Goal: Task Accomplishment & Management: Complete application form

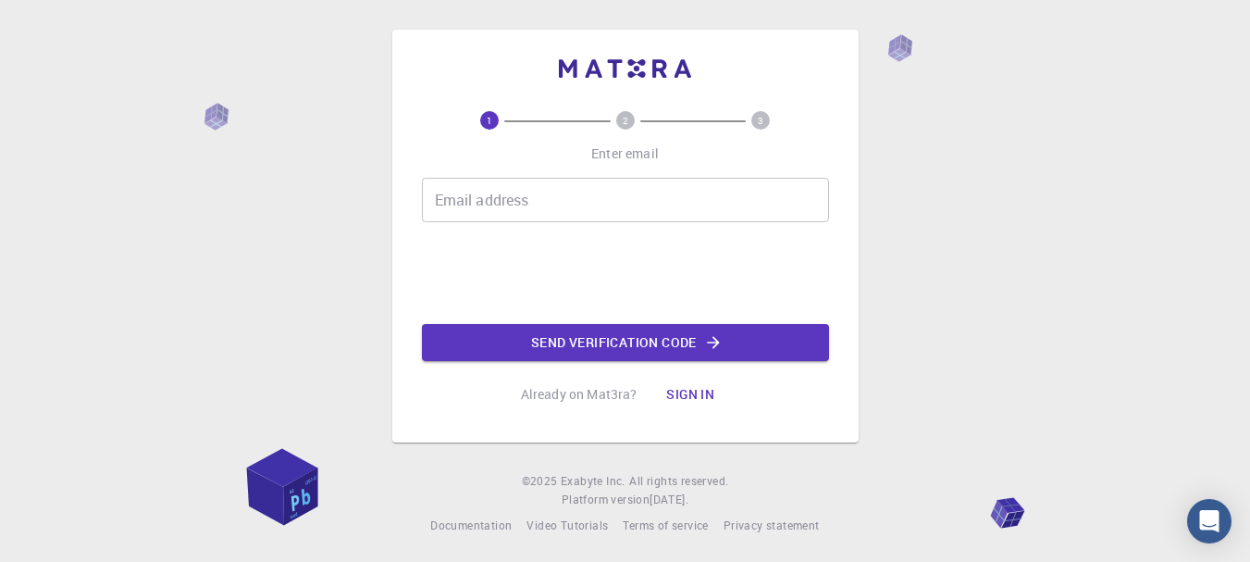
click at [642, 206] on input "Email address" at bounding box center [625, 200] width 407 height 44
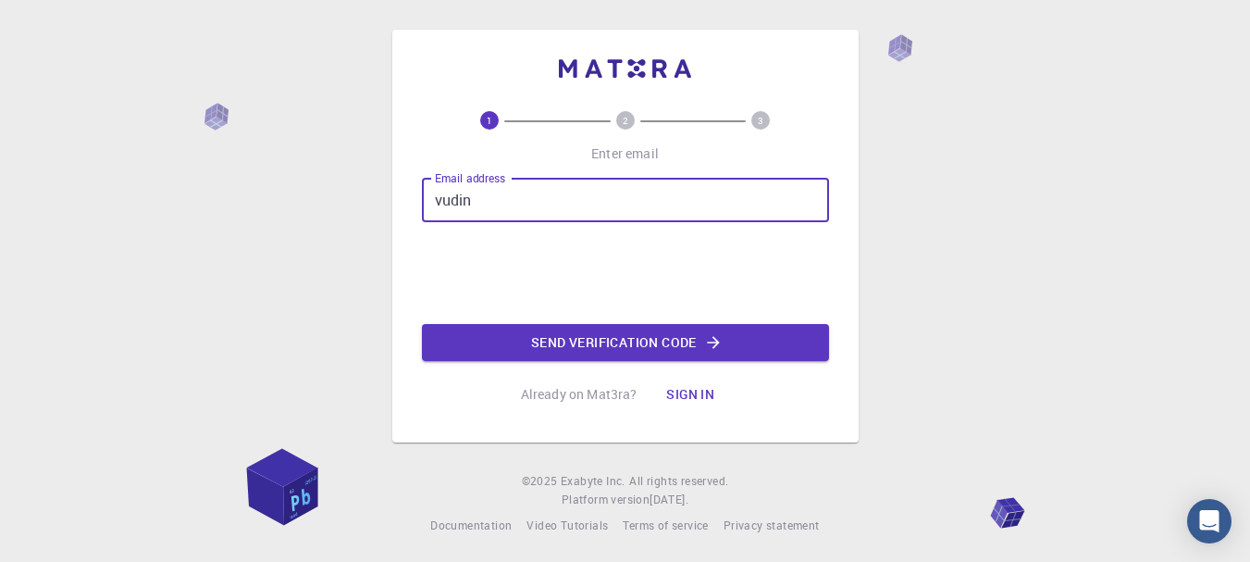
type input "[EMAIL_ADDRESS][DOMAIN_NAME]"
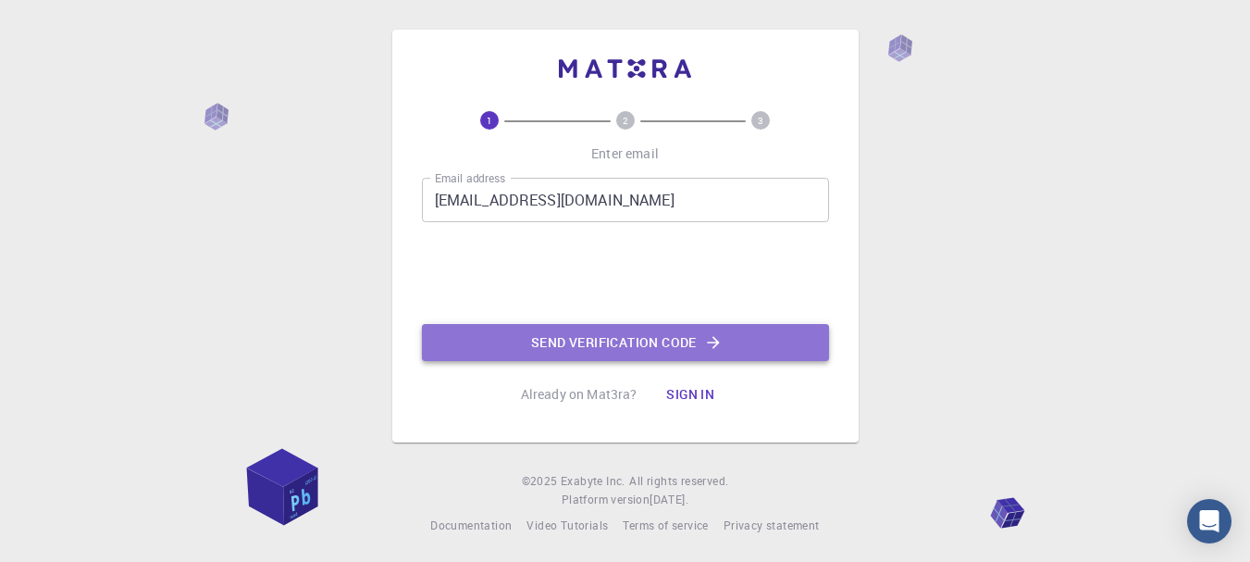
click at [523, 336] on button "Send verification code" at bounding box center [625, 342] width 407 height 37
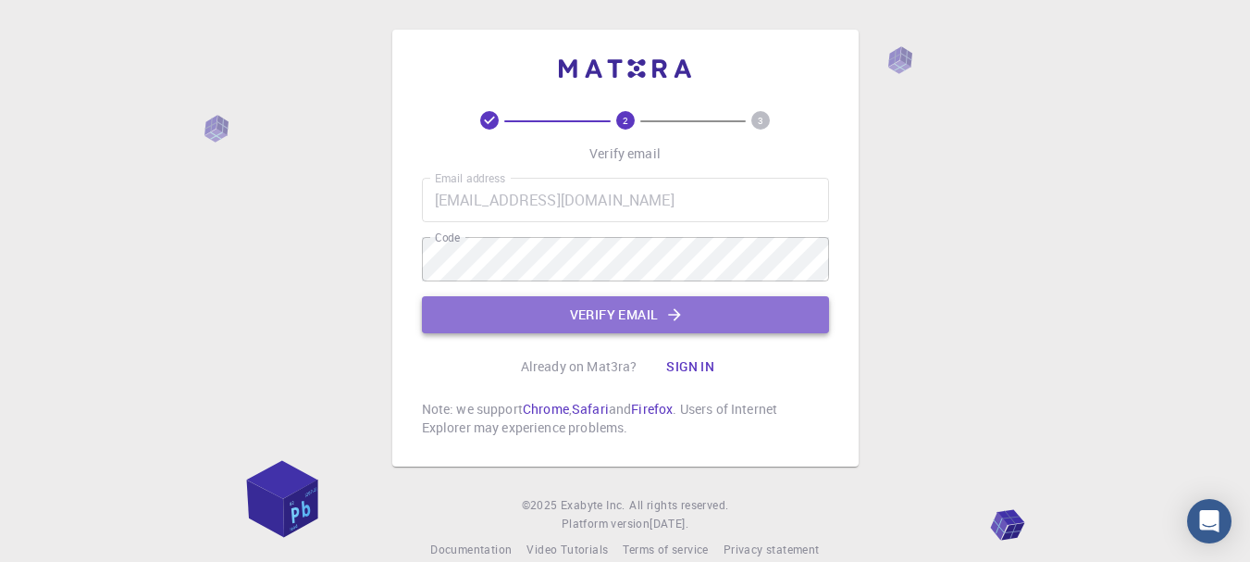
click at [529, 303] on button "Verify email" at bounding box center [625, 314] width 407 height 37
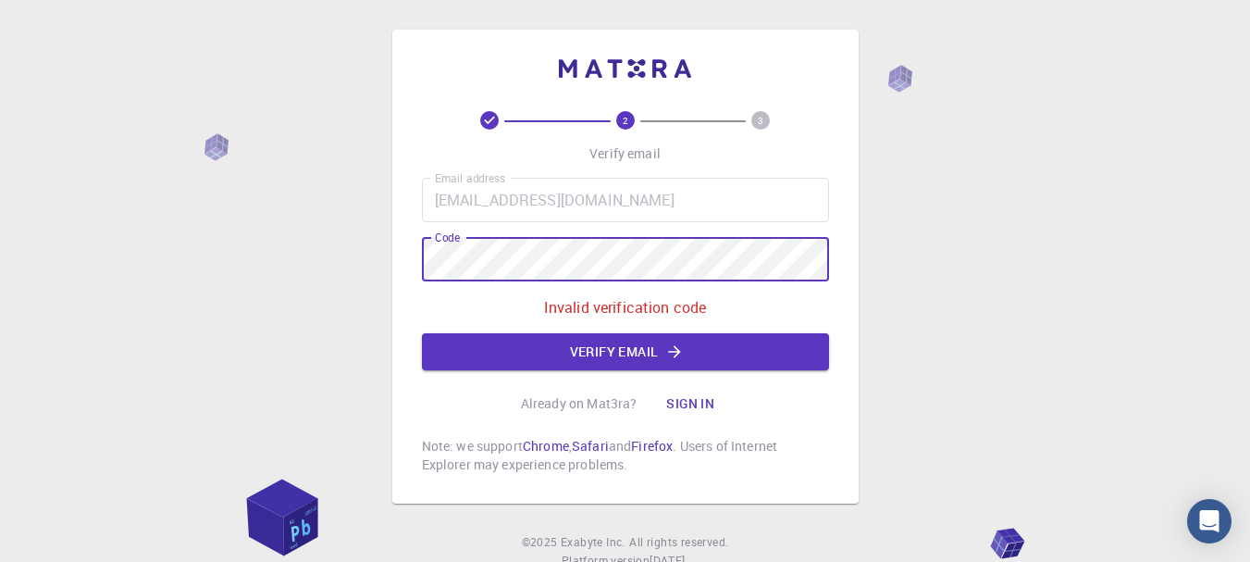
click at [42, 305] on div "2 3 Verify email Email address [EMAIL_ADDRESS][DOMAIN_NAME] Email address Code …" at bounding box center [625, 312] width 1250 height 625
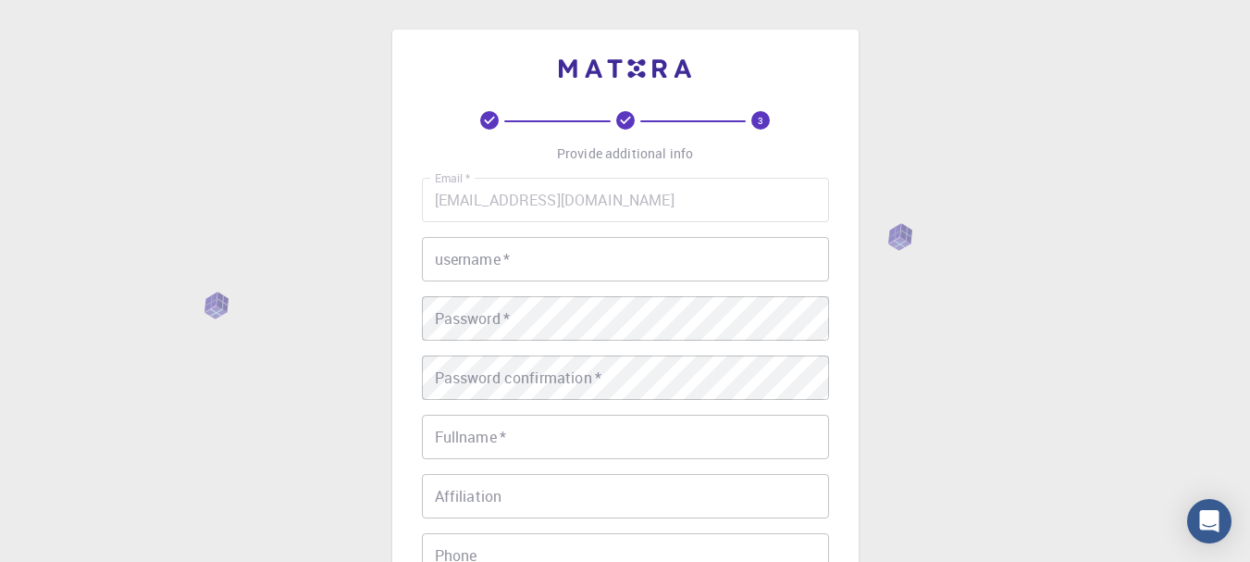
click at [555, 258] on input "username   *" at bounding box center [625, 259] width 407 height 44
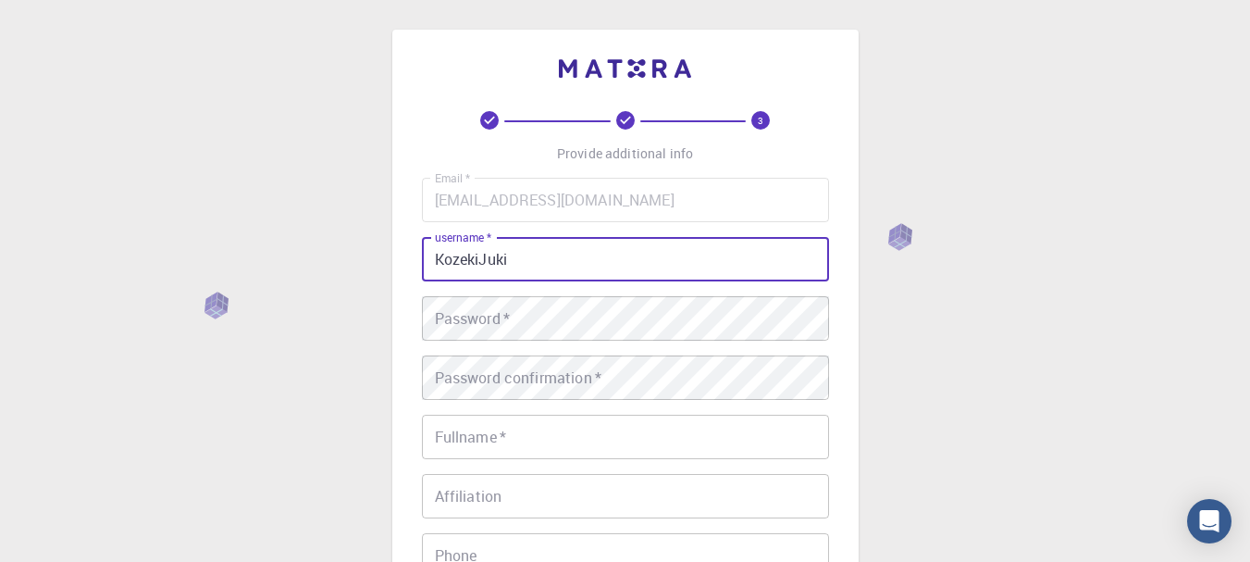
type input "KozekiJuki"
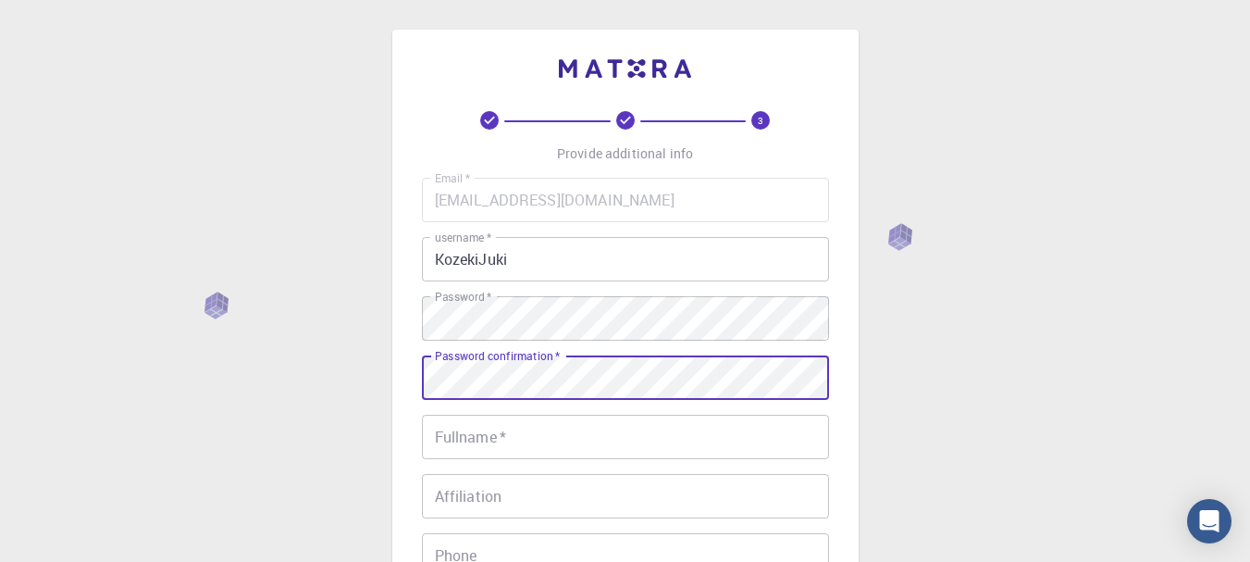
scroll to position [185, 0]
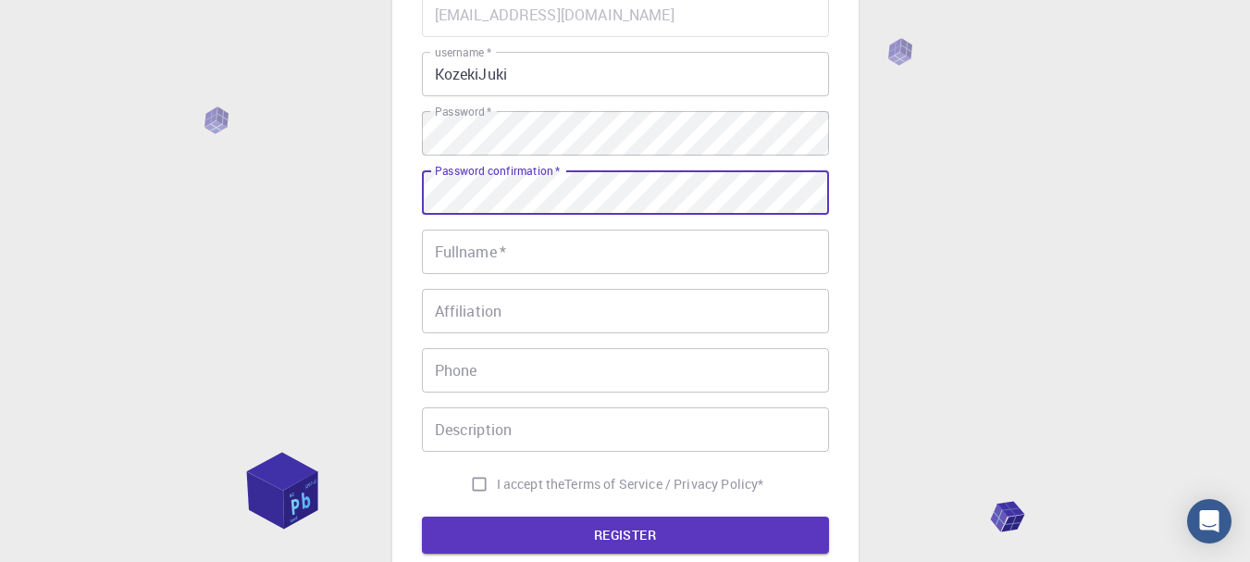
click at [548, 273] on input "Fullname   *" at bounding box center [625, 251] width 407 height 44
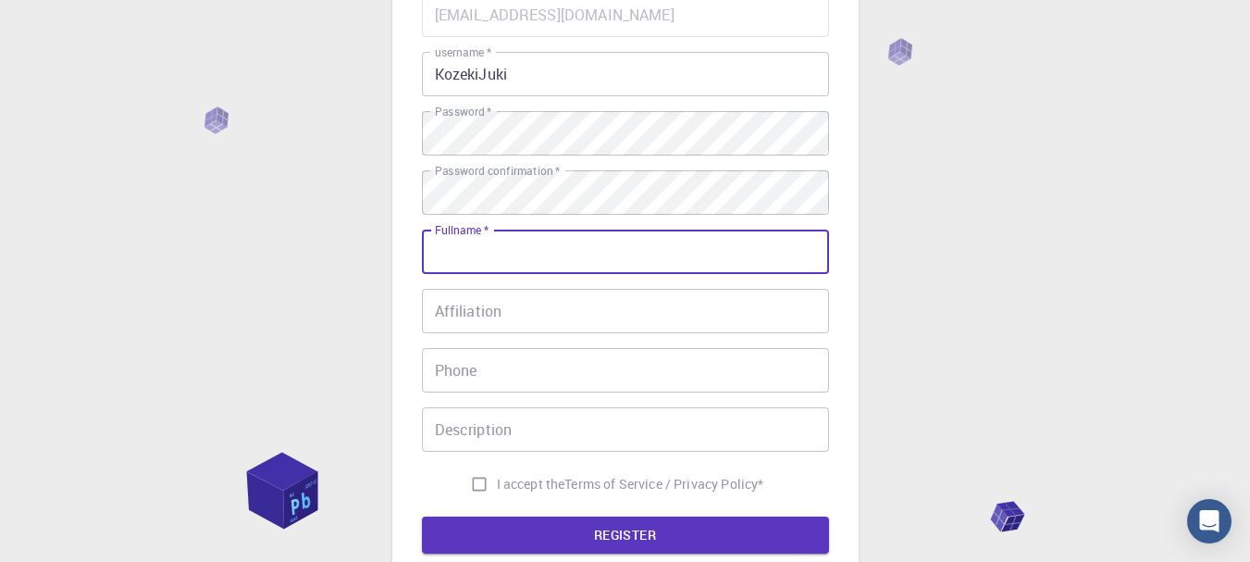
type input "[PERSON_NAME] Đình [PERSON_NAME]"
click at [535, 329] on input "Affiliation" at bounding box center [625, 311] width 407 height 44
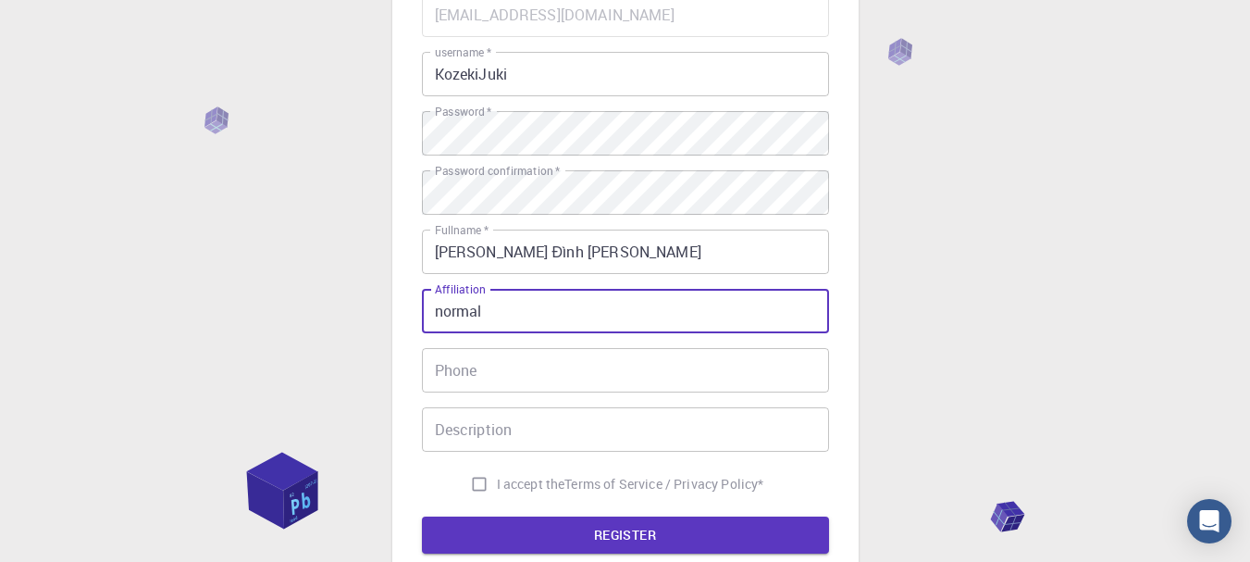
type input "normal"
click at [465, 374] on input "Phone" at bounding box center [625, 370] width 407 height 44
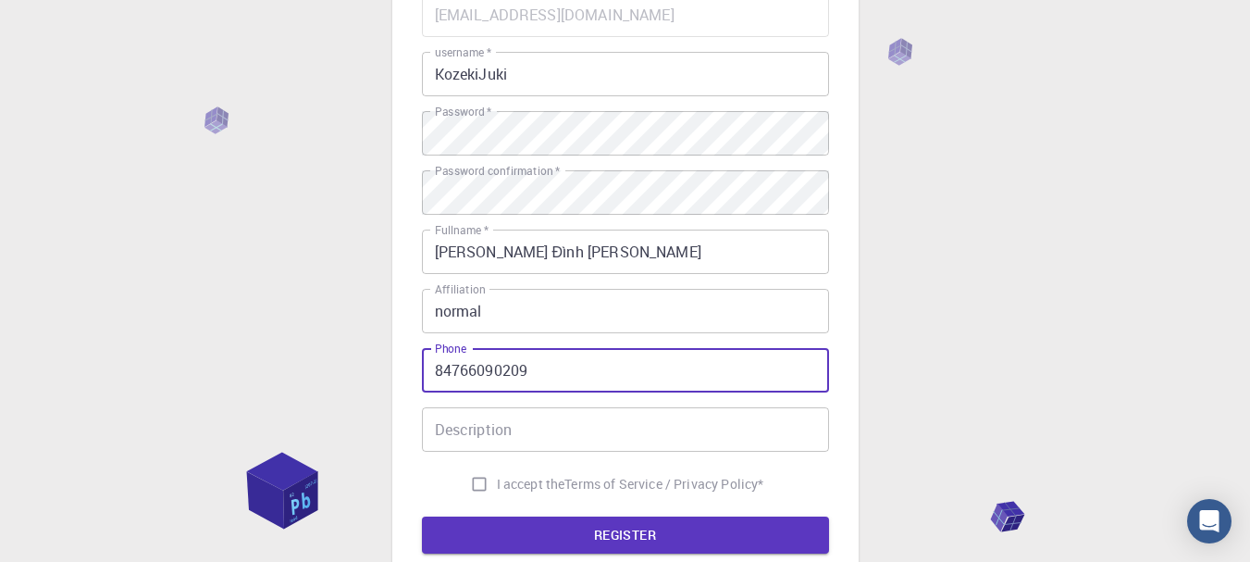
type input "84766090209"
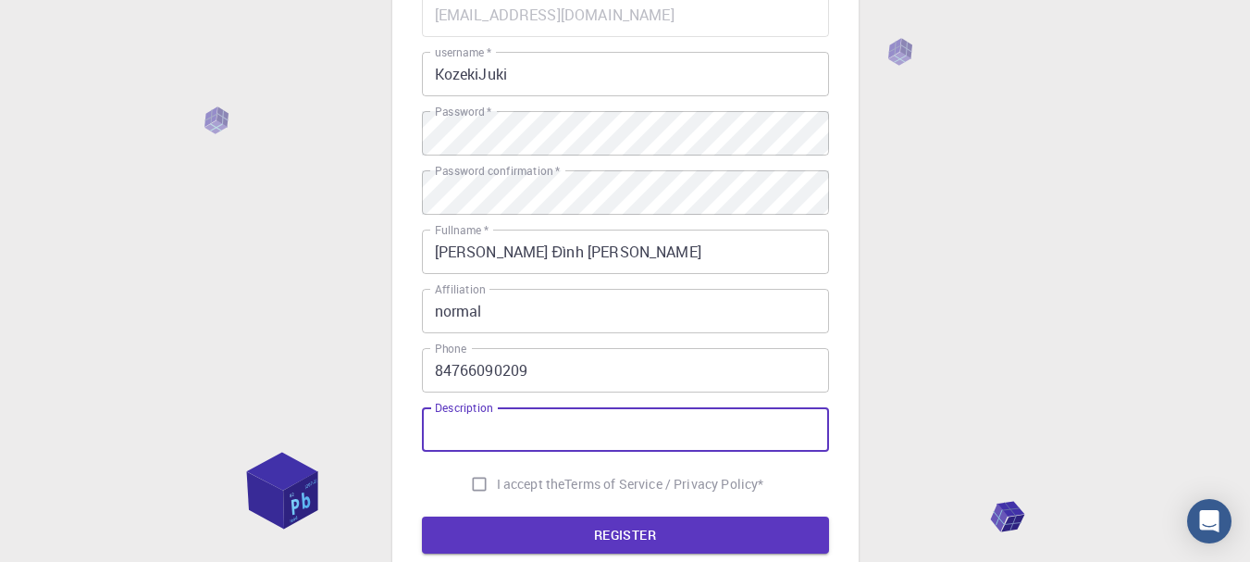
click at [571, 444] on input "Description" at bounding box center [625, 429] width 407 height 44
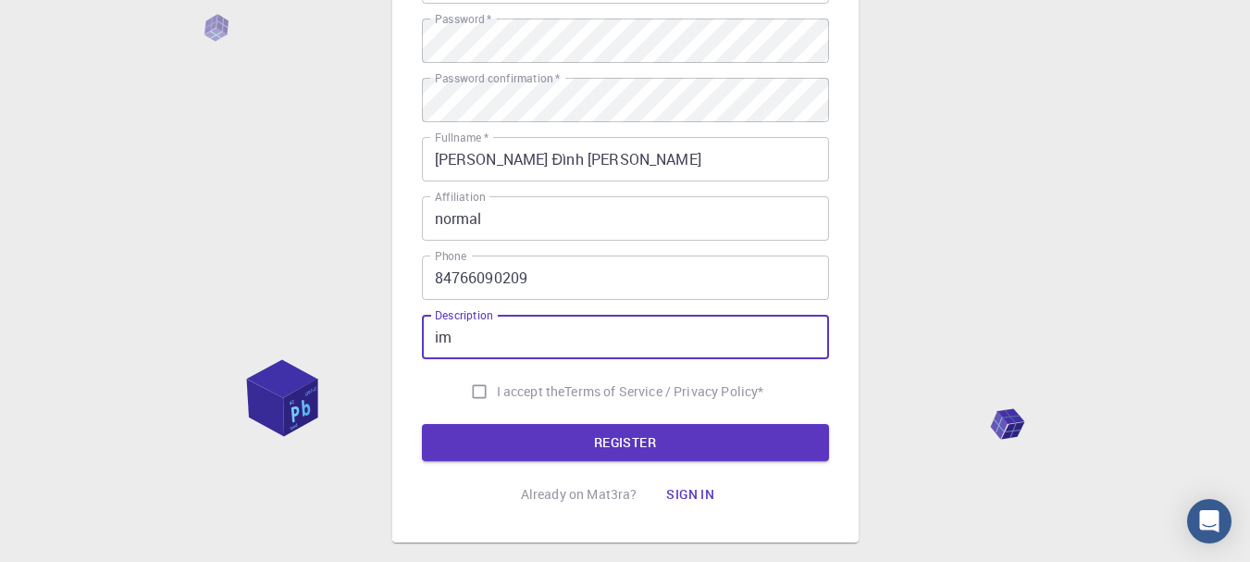
type input "i"
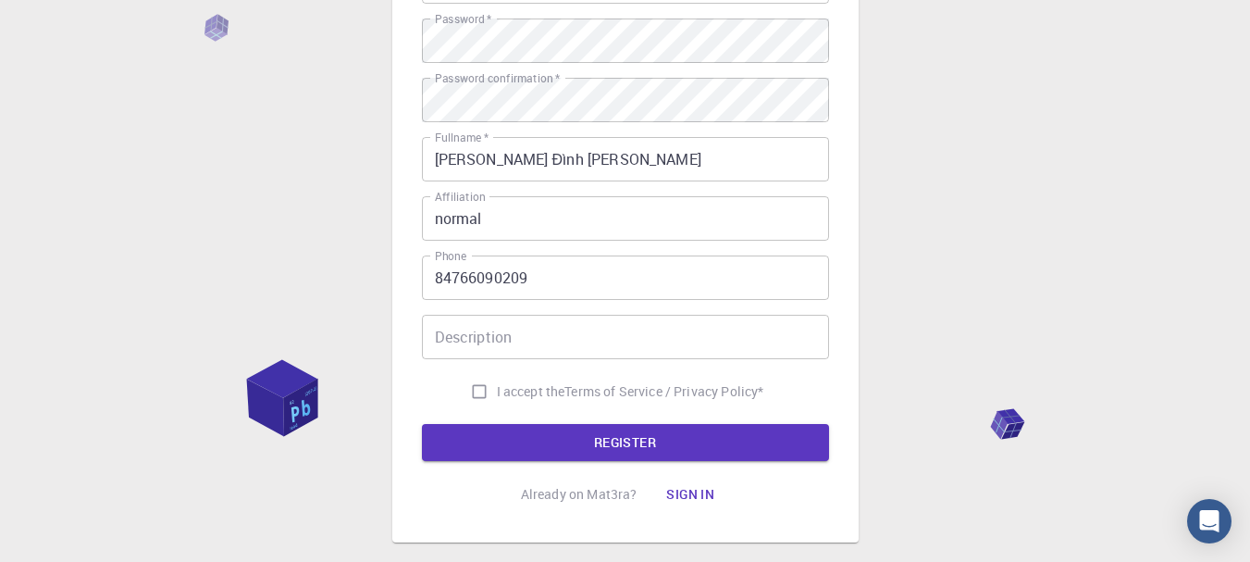
click at [522, 397] on span "I accept the" at bounding box center [531, 391] width 68 height 19
click at [497, 397] on input "I accept the Terms of Service / Privacy Policy *" at bounding box center [479, 391] width 35 height 35
checkbox input "true"
click at [553, 453] on button "REGISTER" at bounding box center [625, 442] width 407 height 37
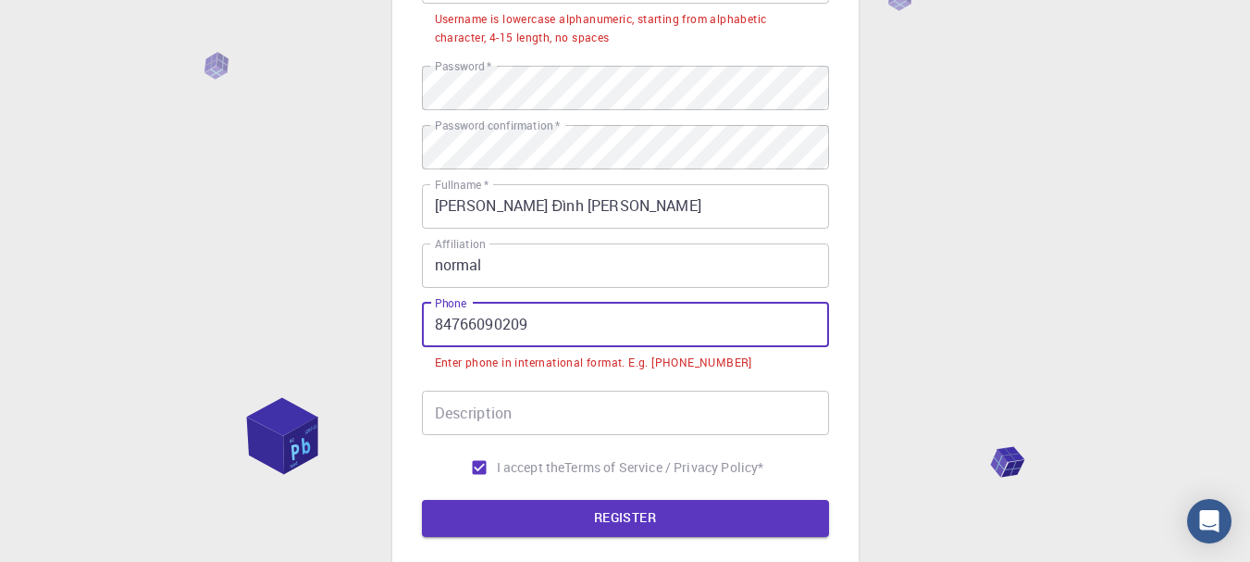
drag, startPoint x: 580, startPoint y: 305, endPoint x: 172, endPoint y: 272, distance: 409.3
click at [172, 274] on div "3 Provide additional info Email   * [EMAIL_ADDRESS][DOMAIN_NAME] Email   * user…" at bounding box center [625, 230] width 1250 height 1017
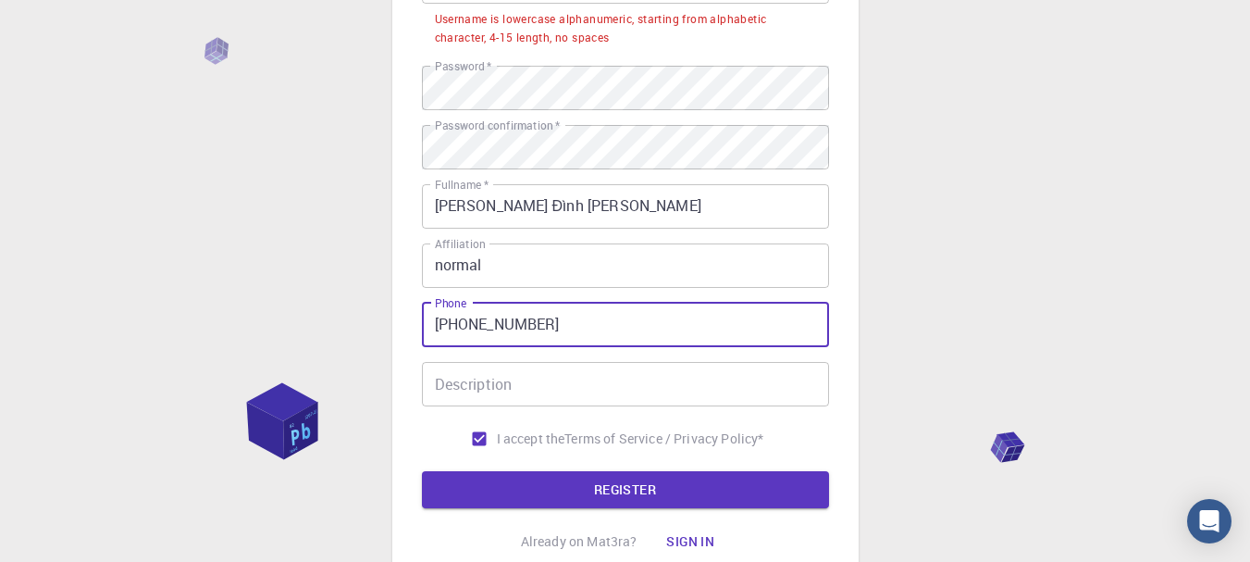
type input "[PHONE_NUMBER]"
click at [477, 508] on div "3 Provide additional info Email   * [EMAIL_ADDRESS][DOMAIN_NAME] Email   * user…" at bounding box center [625, 196] width 407 height 726
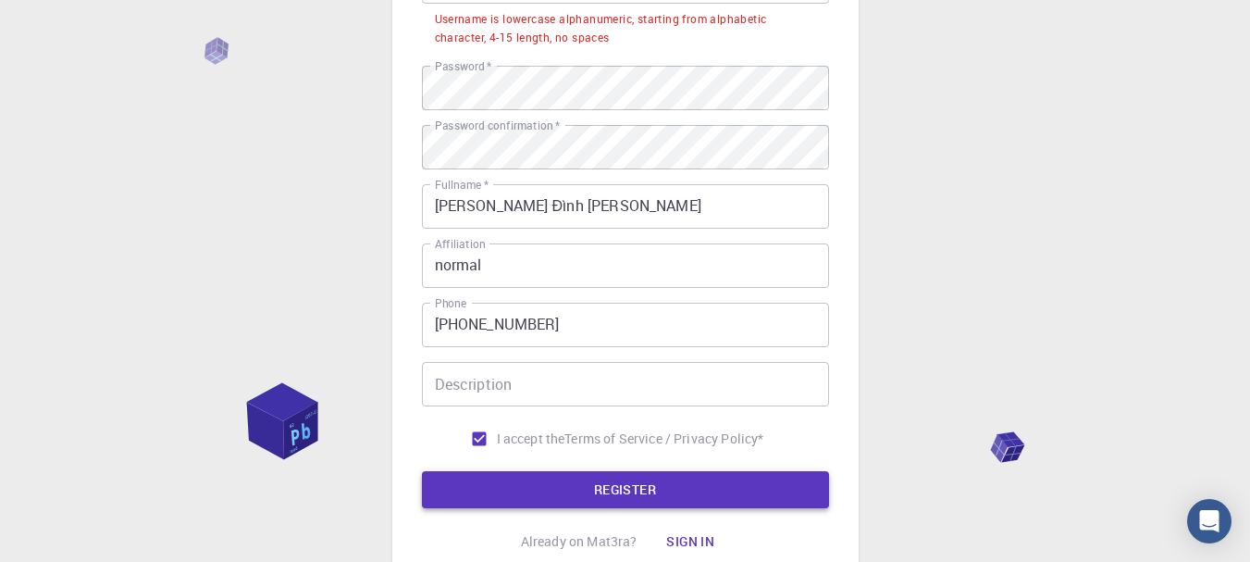
click at [483, 499] on button "REGISTER" at bounding box center [625, 489] width 407 height 37
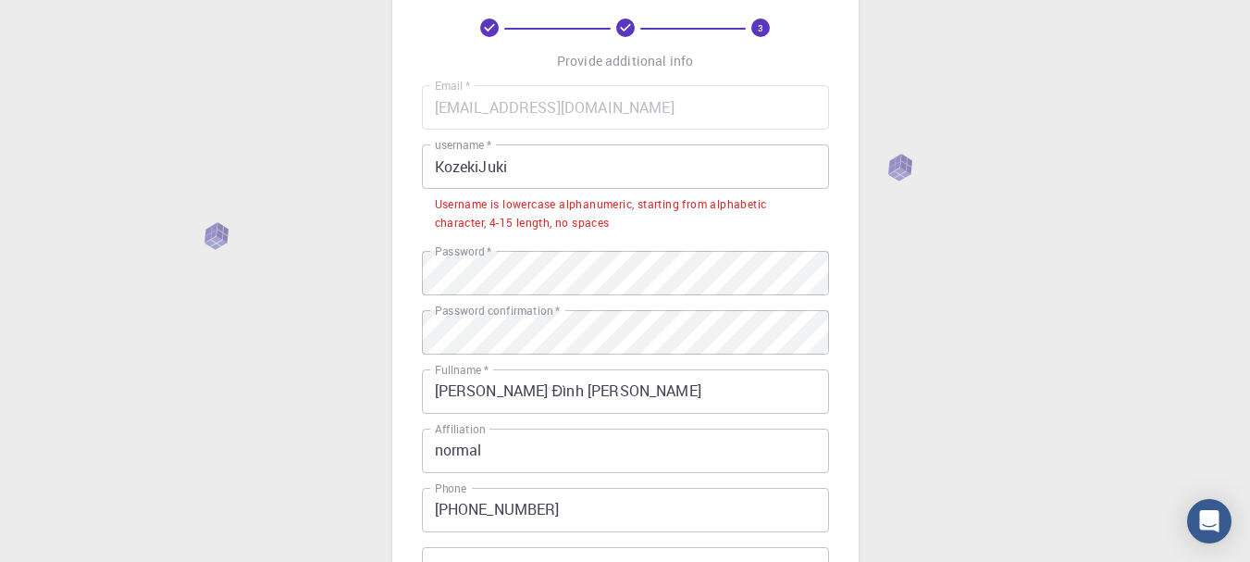
click at [578, 170] on input "KozekiJuki" at bounding box center [625, 166] width 407 height 44
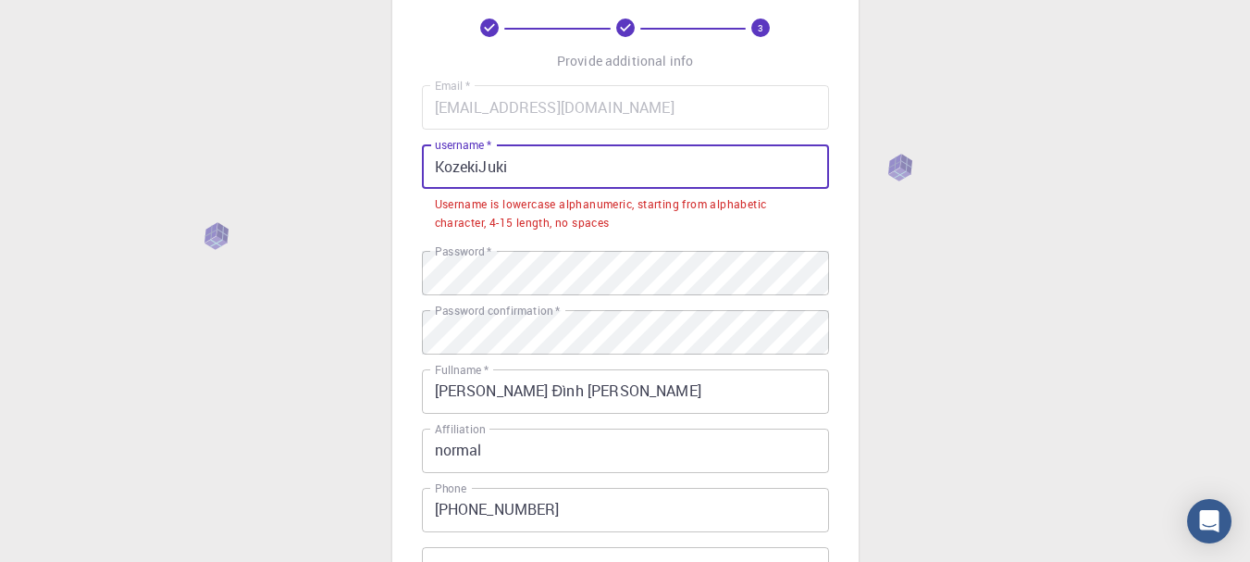
drag, startPoint x: 578, startPoint y: 170, endPoint x: 142, endPoint y: 126, distance: 438.9
click at [142, 126] on div "3 Provide additional info Email   * [EMAIL_ADDRESS][DOMAIN_NAME] Email   * user…" at bounding box center [625, 401] width 1250 height 989
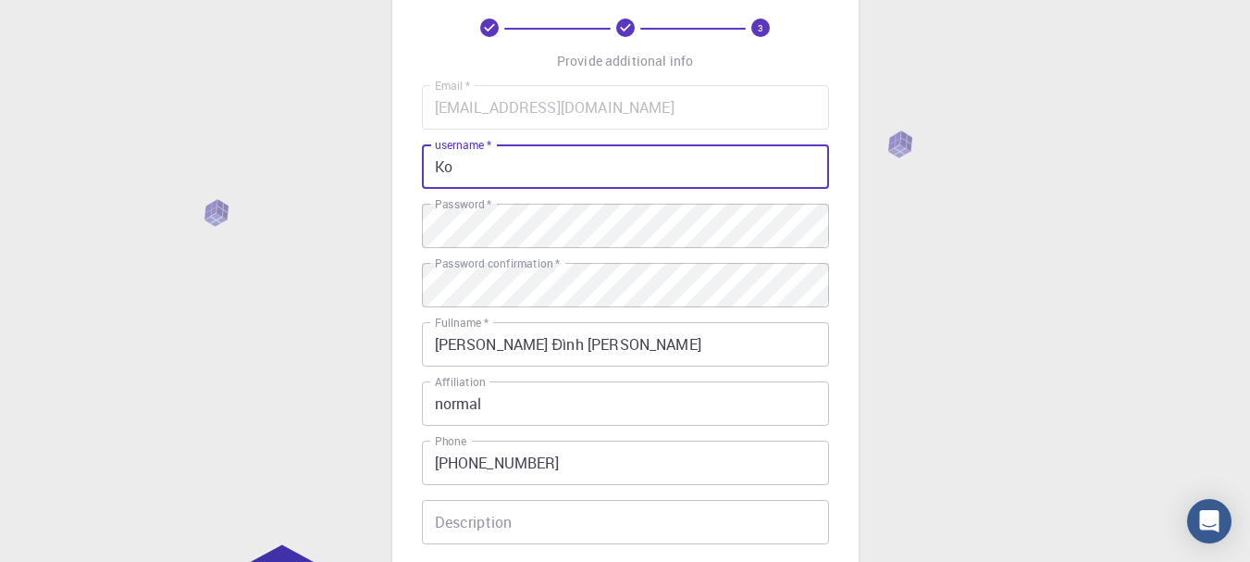
type input "K"
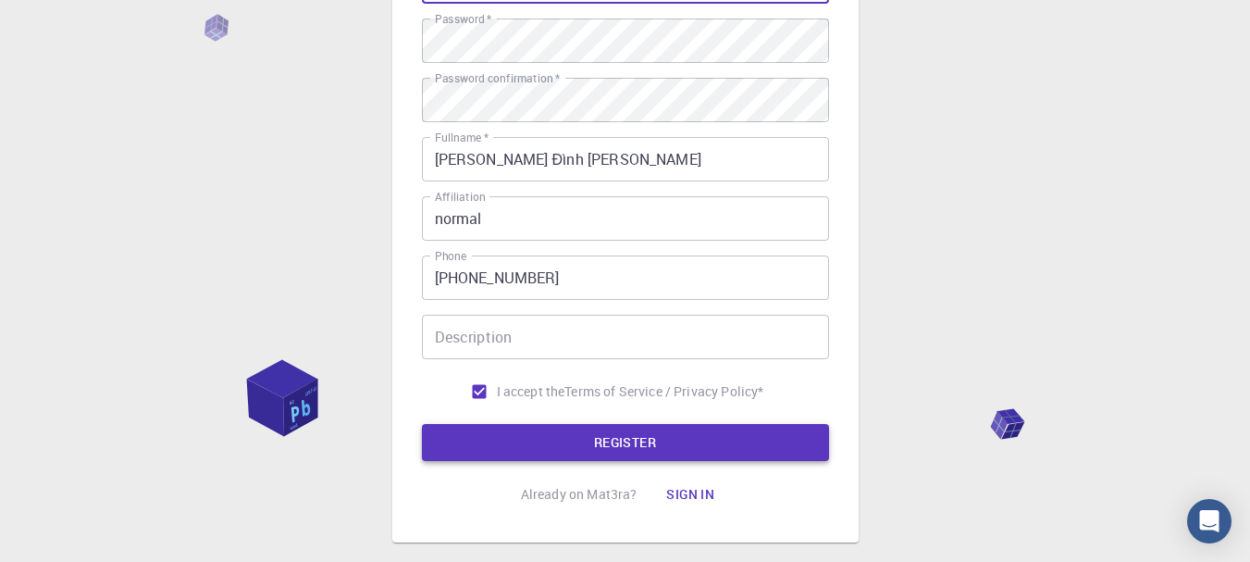
type input "kozekijuki"
click at [549, 452] on button "REGISTER" at bounding box center [625, 442] width 407 height 37
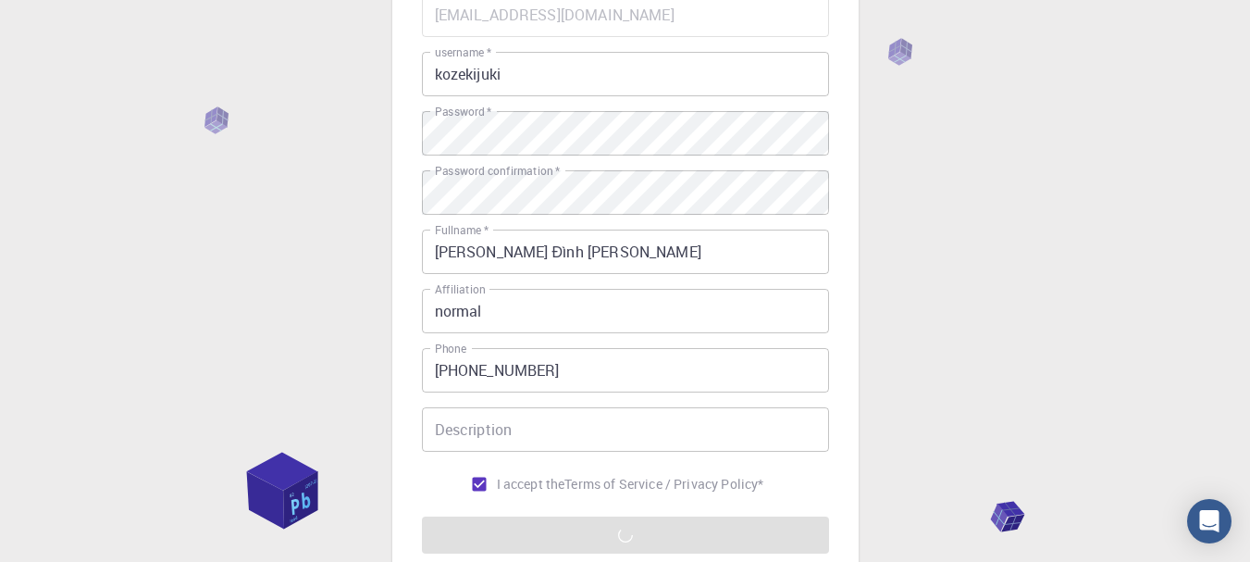
scroll to position [93, 0]
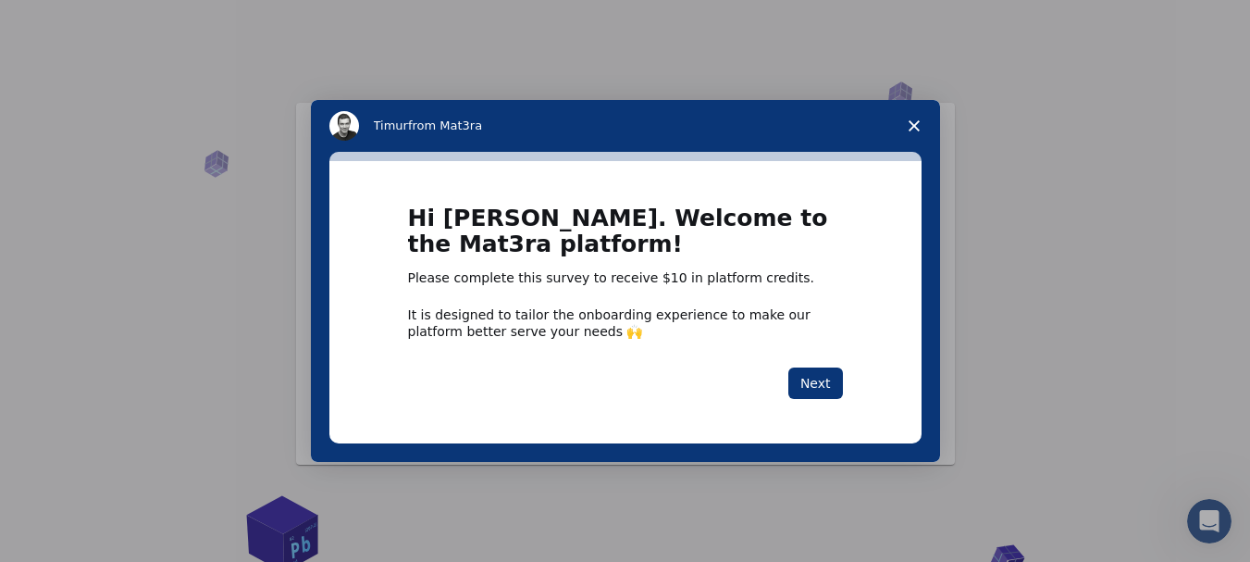
click at [603, 205] on h1 "Hi [PERSON_NAME]. Welcome to the Mat3ra platform!" at bounding box center [625, 237] width 435 height 64
click at [808, 368] on button "Next" at bounding box center [815, 382] width 55 height 31
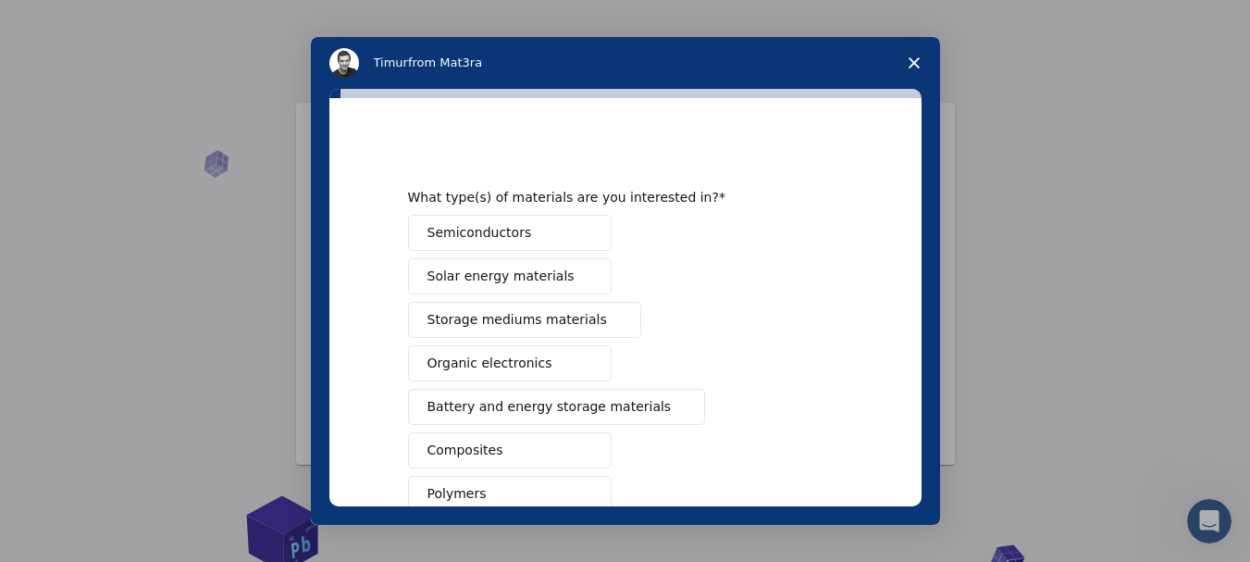
click at [531, 253] on div "Semiconductors Solar energy materials Storage mediums materials Organic electro…" at bounding box center [625, 472] width 435 height 514
click at [532, 241] on button "Semiconductors" at bounding box center [510, 233] width 204 height 36
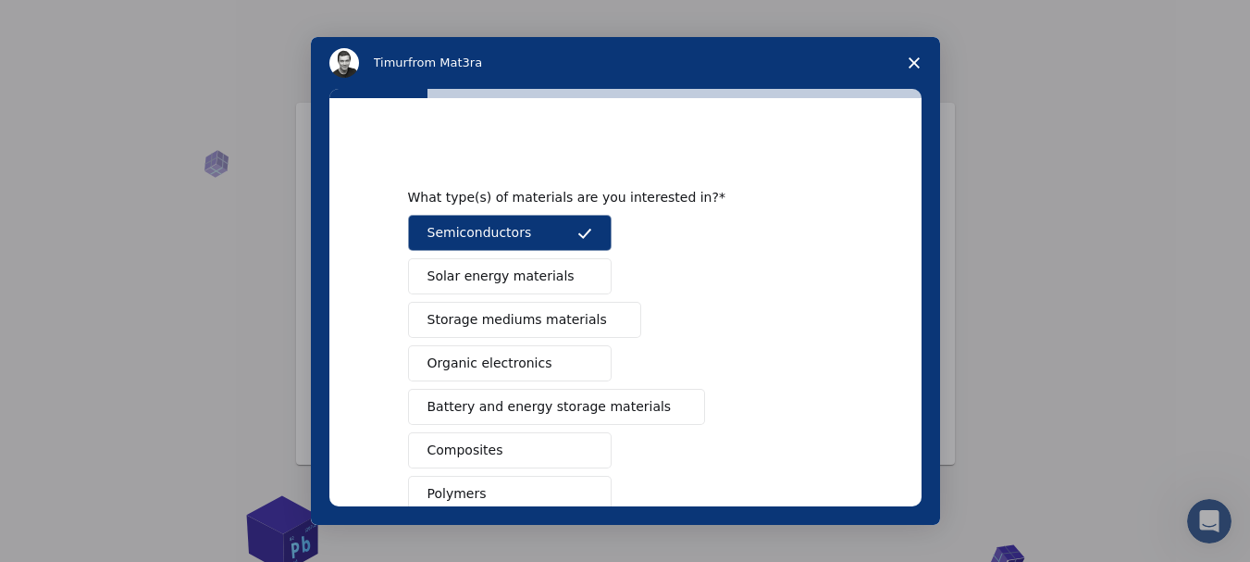
click at [529, 292] on button "Solar energy materials" at bounding box center [510, 276] width 204 height 36
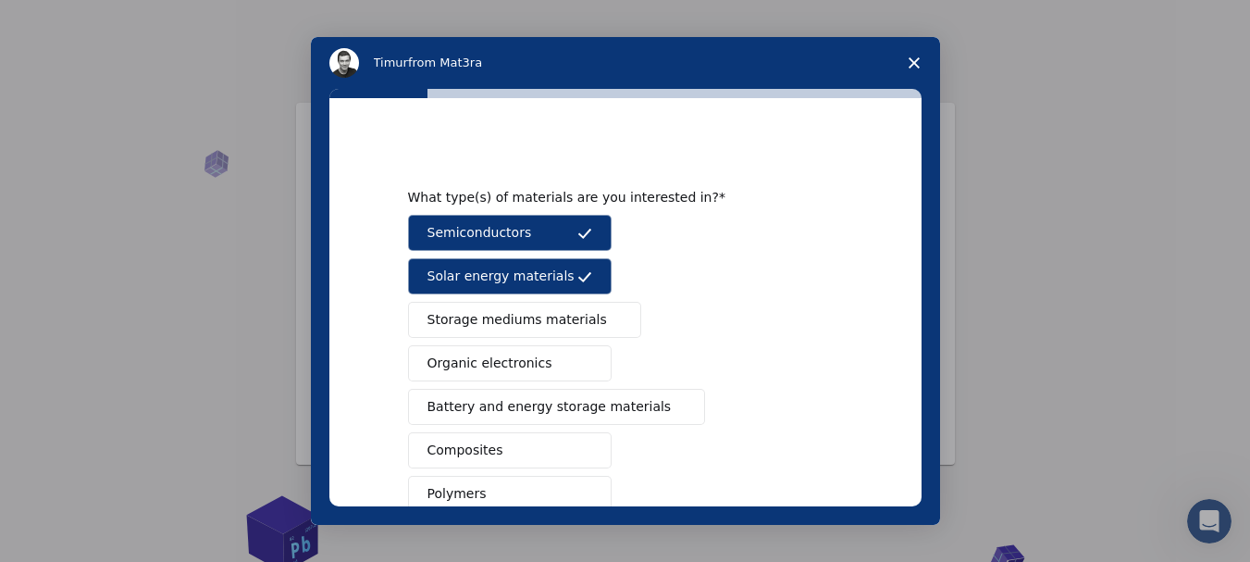
click at [534, 332] on button "Storage mediums materials" at bounding box center [524, 320] width 233 height 36
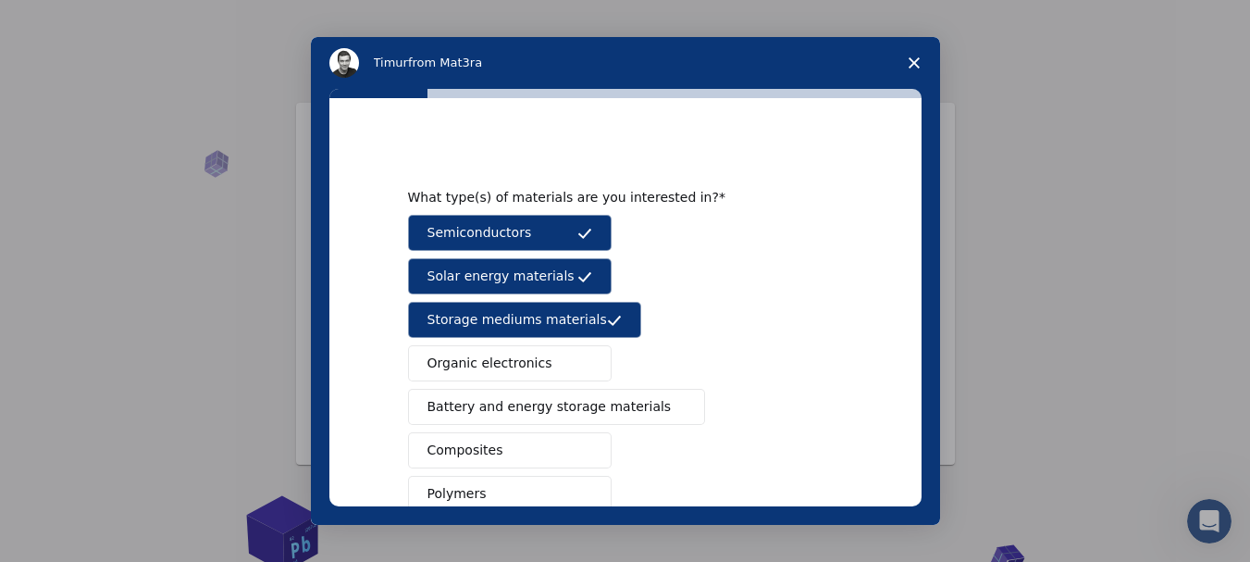
click at [537, 345] on button "Organic electronics" at bounding box center [510, 363] width 204 height 36
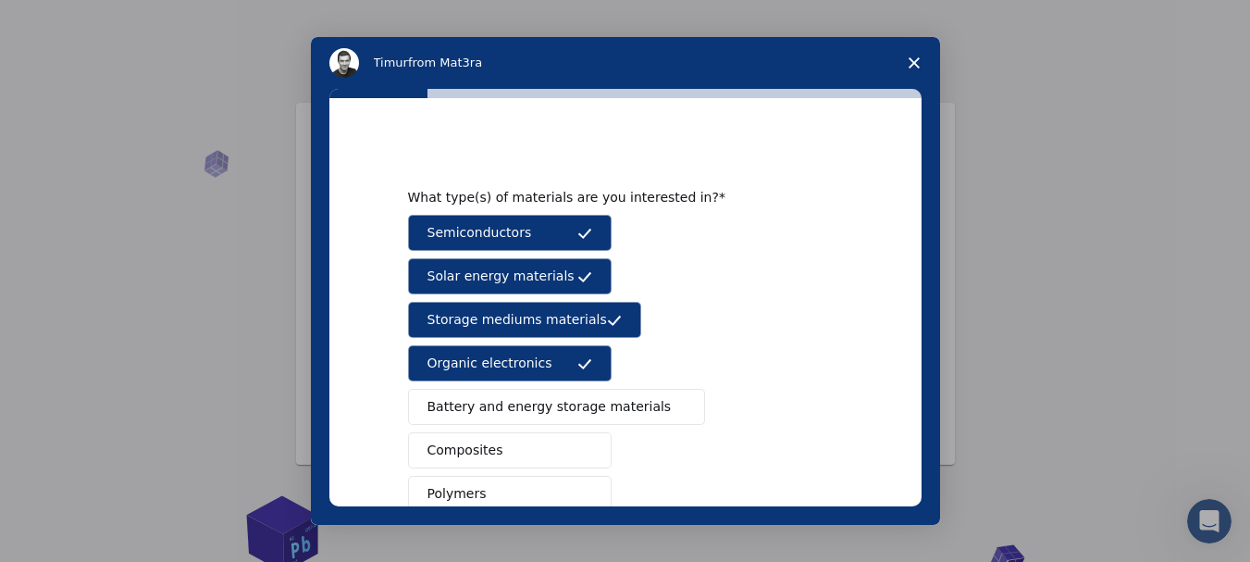
scroll to position [185, 0]
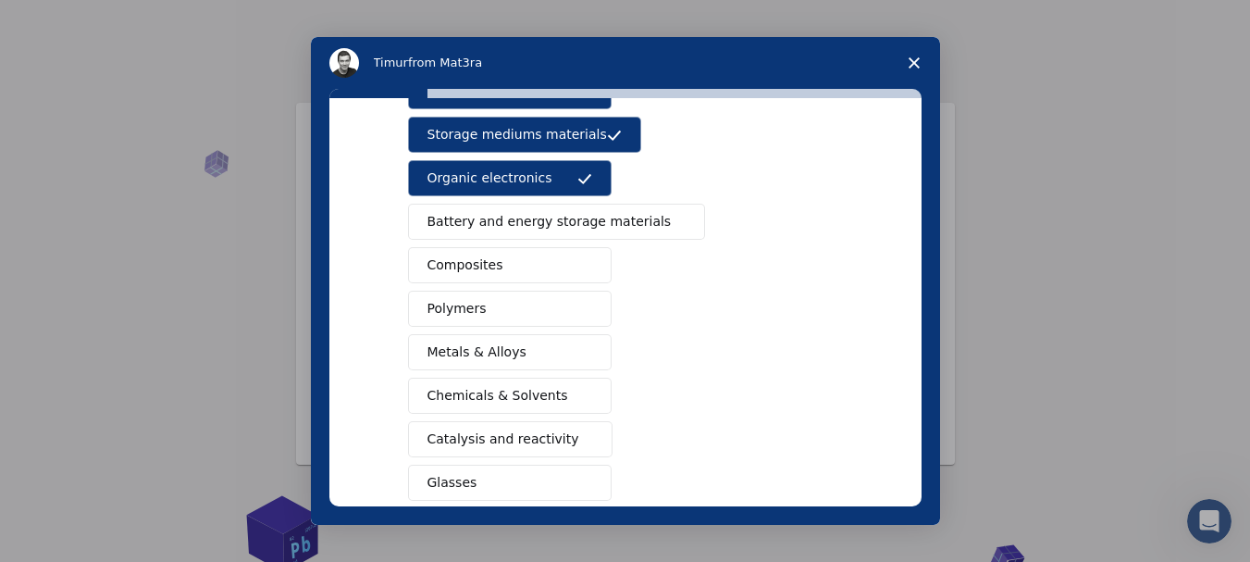
click at [551, 215] on span "Battery and energy storage materials" at bounding box center [549, 221] width 244 height 19
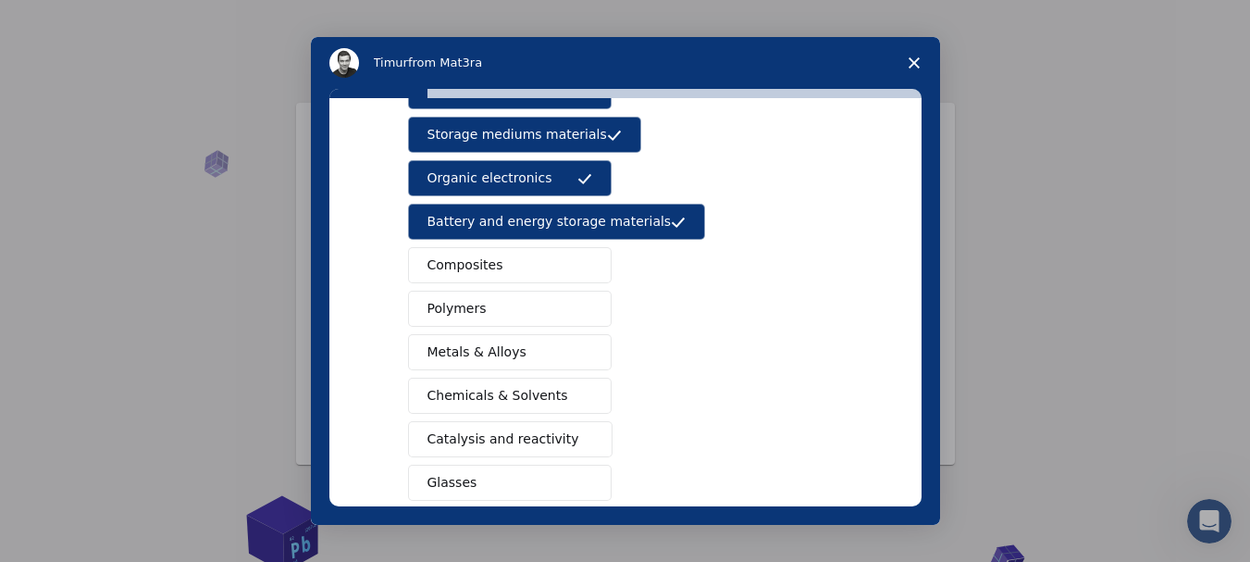
click at [582, 218] on span "Battery and energy storage materials" at bounding box center [549, 221] width 244 height 19
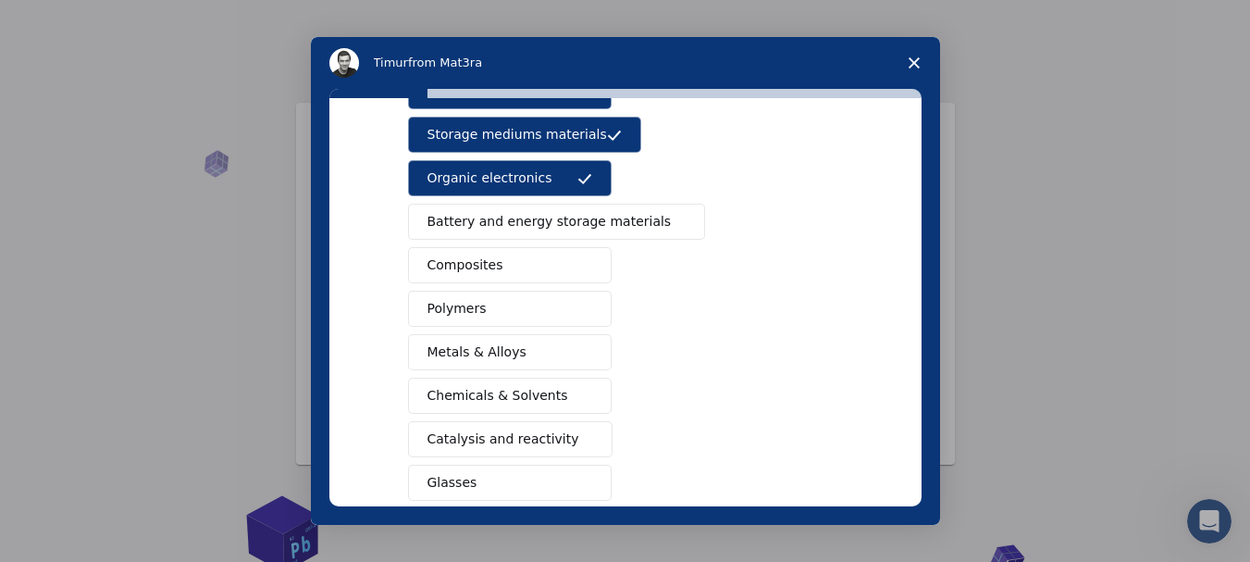
click at [582, 219] on span "Battery and energy storage materials" at bounding box center [549, 221] width 244 height 19
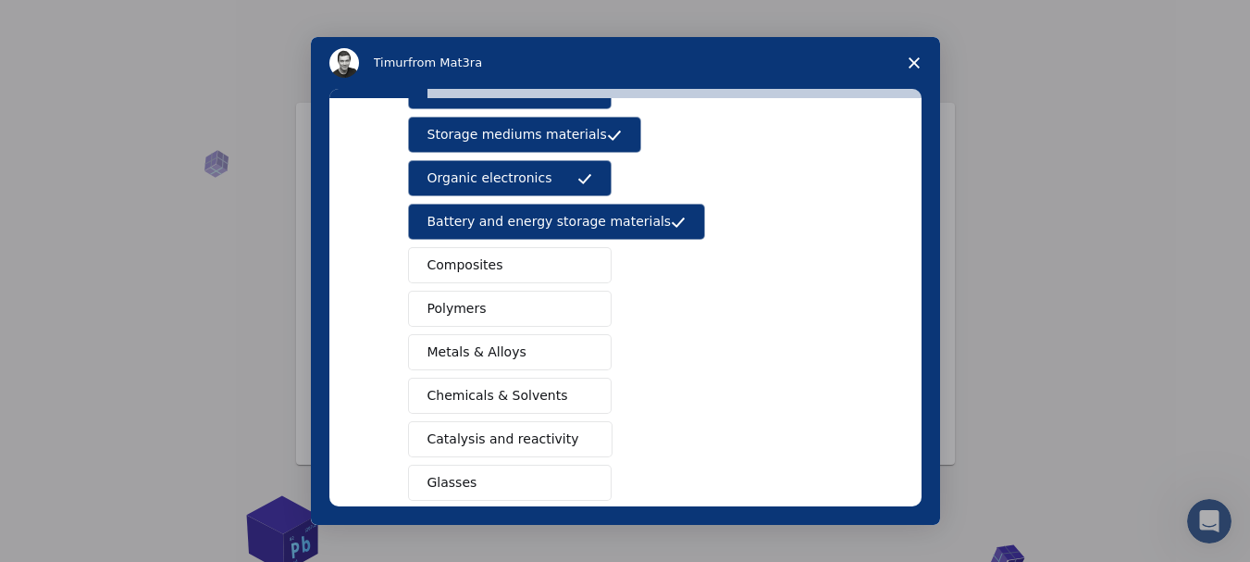
scroll to position [278, 0]
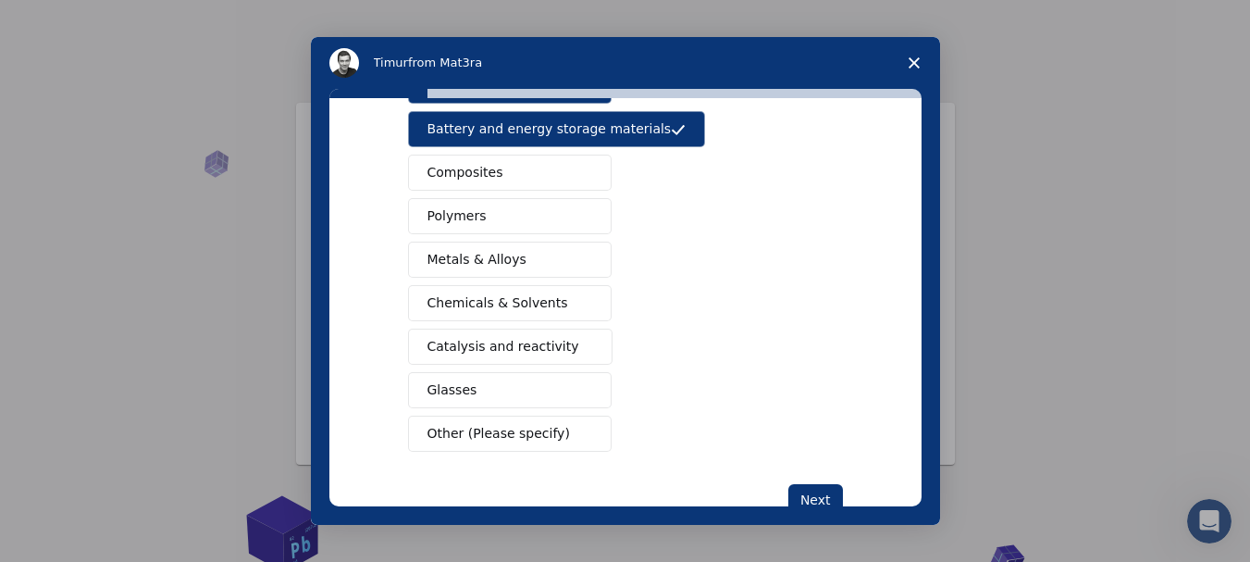
click at [546, 302] on button "Chemicals & Solvents" at bounding box center [510, 303] width 204 height 36
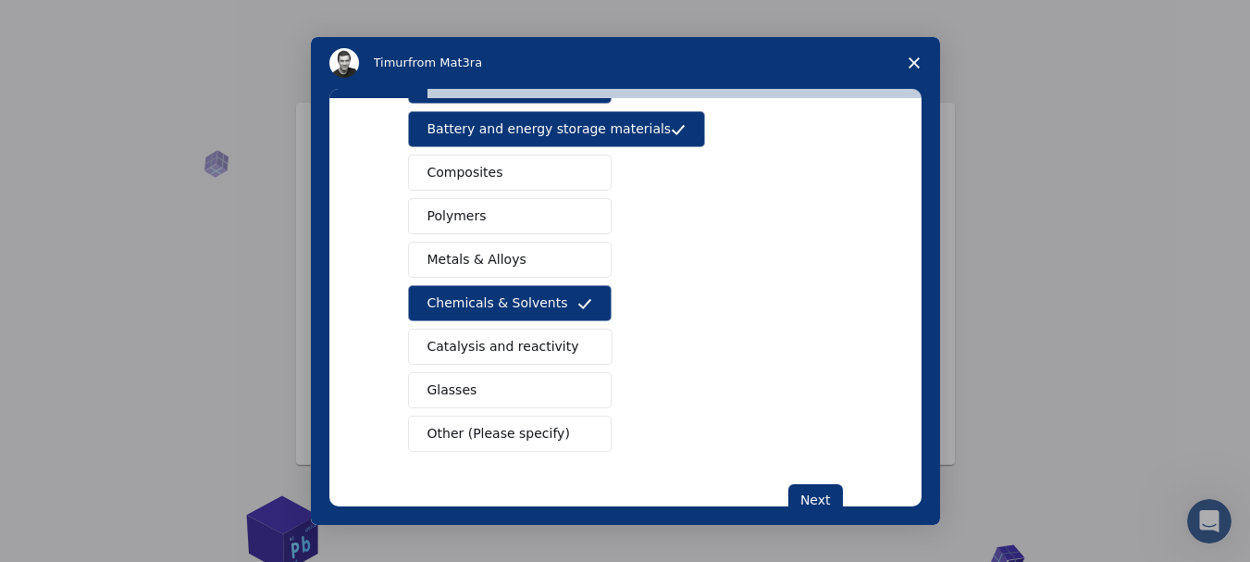
click at [551, 265] on button "Metals & Alloys" at bounding box center [510, 259] width 204 height 36
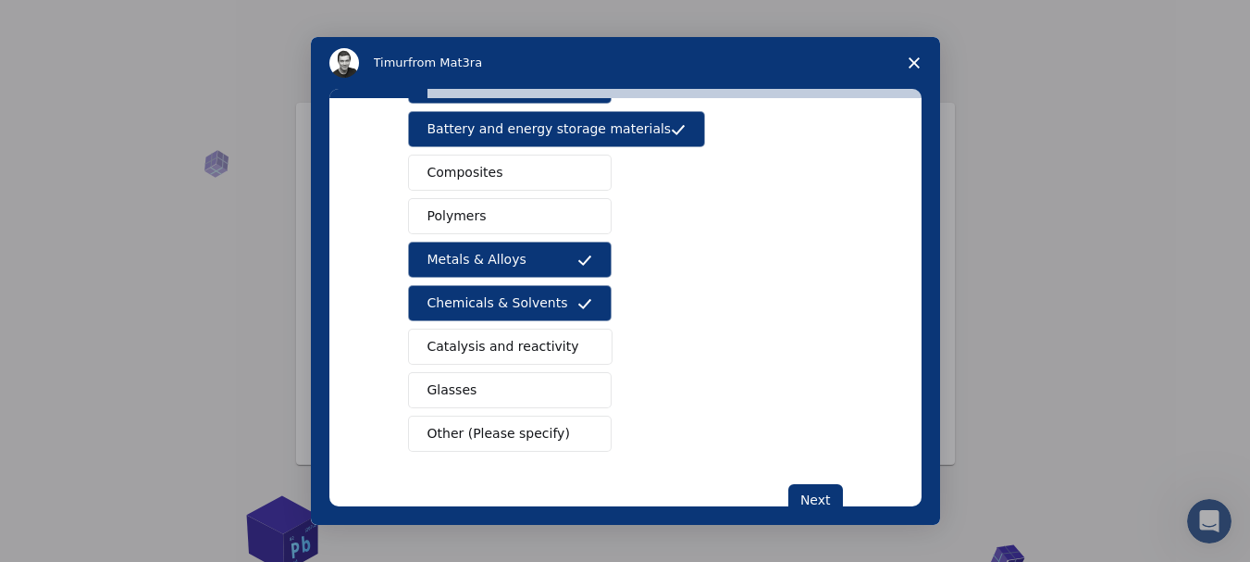
click at [537, 346] on span "Catalysis and reactivity" at bounding box center [503, 346] width 152 height 19
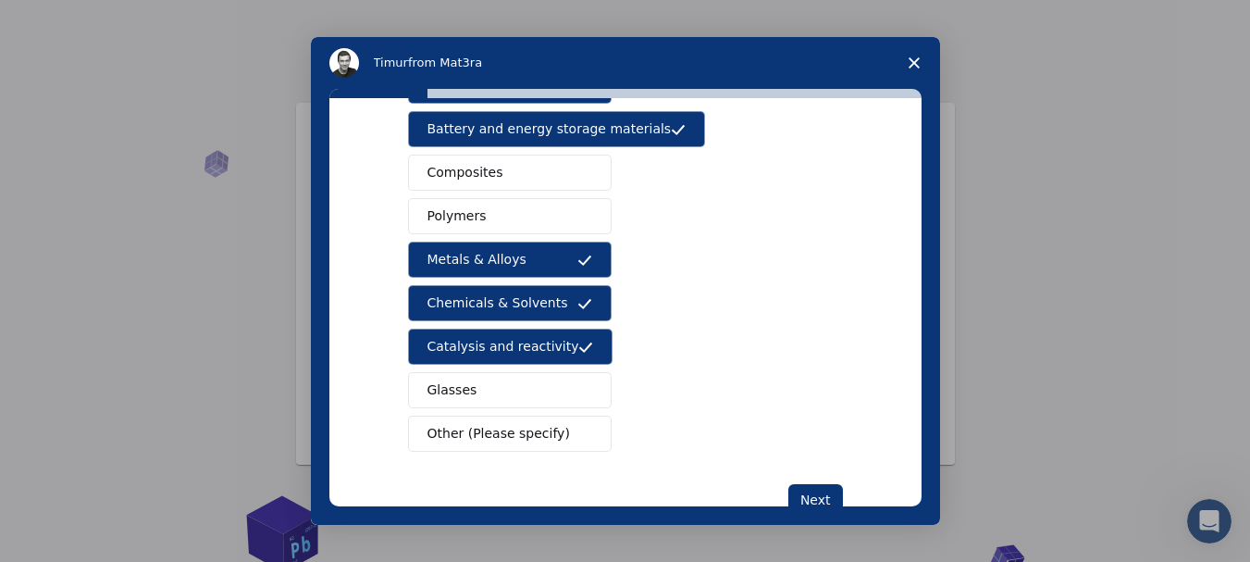
click at [484, 401] on button "Glasses" at bounding box center [510, 390] width 204 height 36
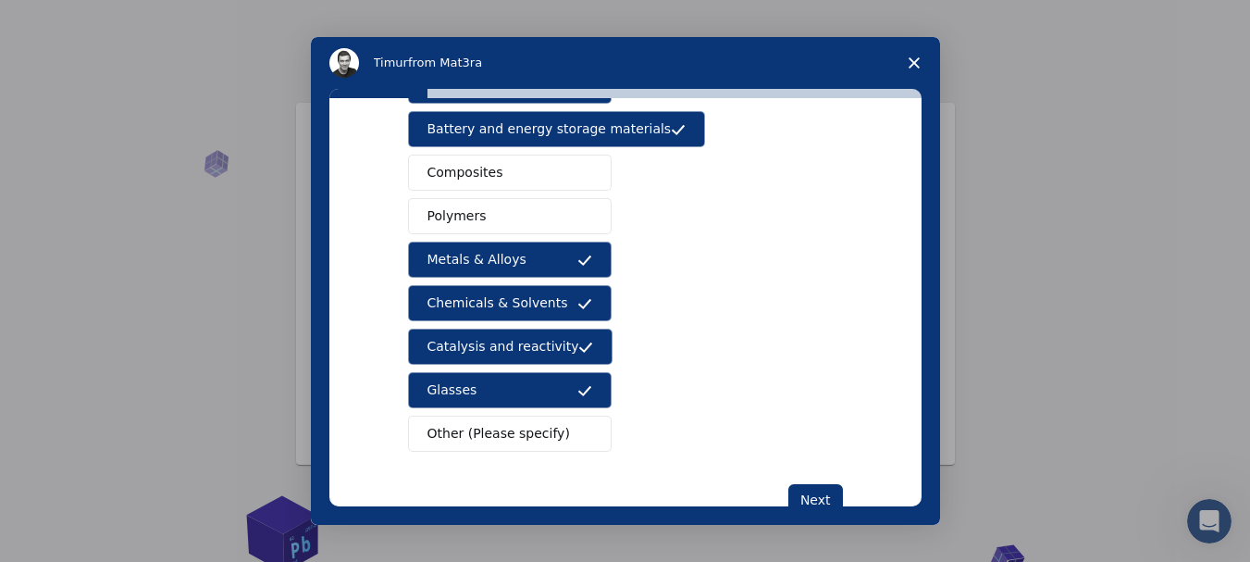
click at [523, 171] on button "Composites" at bounding box center [510, 172] width 204 height 36
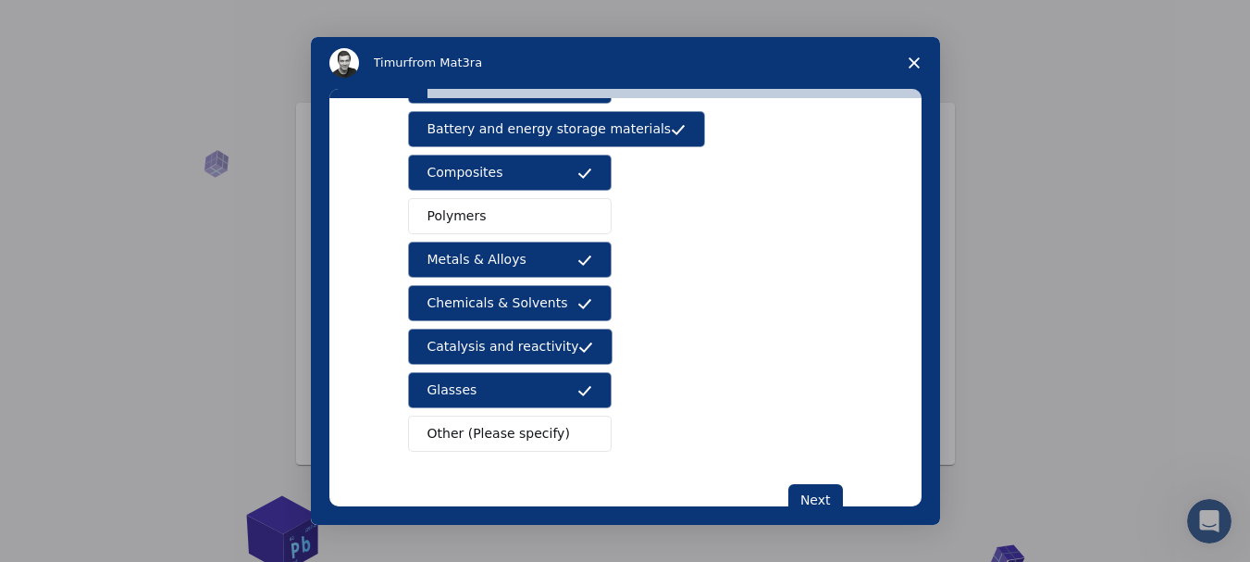
click at [511, 248] on button "Metals & Alloys" at bounding box center [510, 259] width 204 height 36
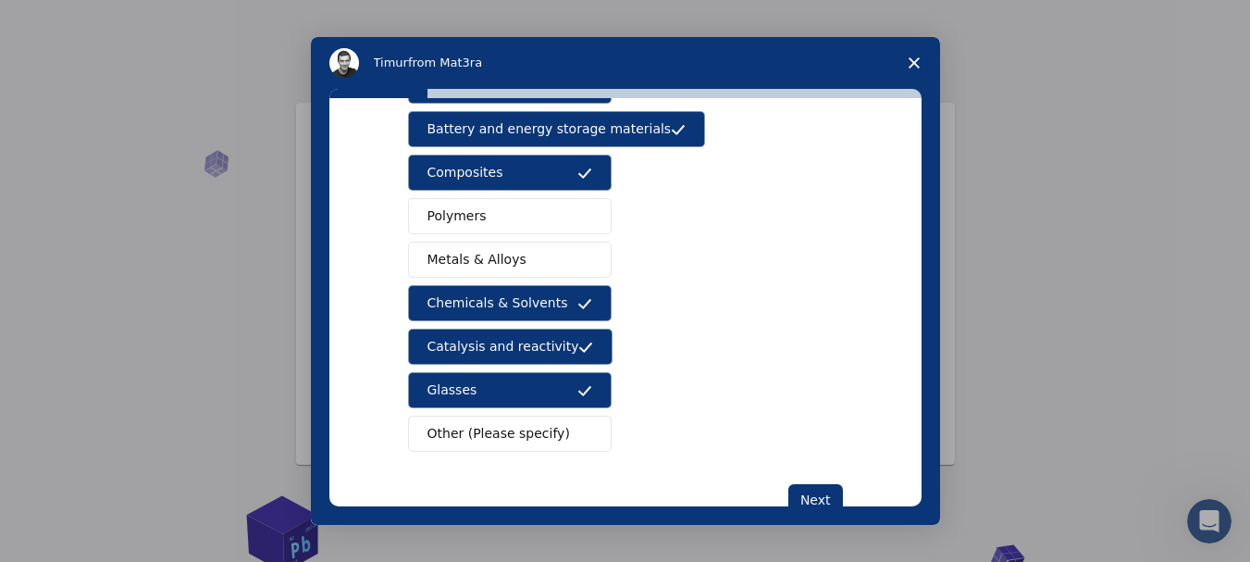
click at [514, 231] on button "Polymers" at bounding box center [510, 216] width 204 height 36
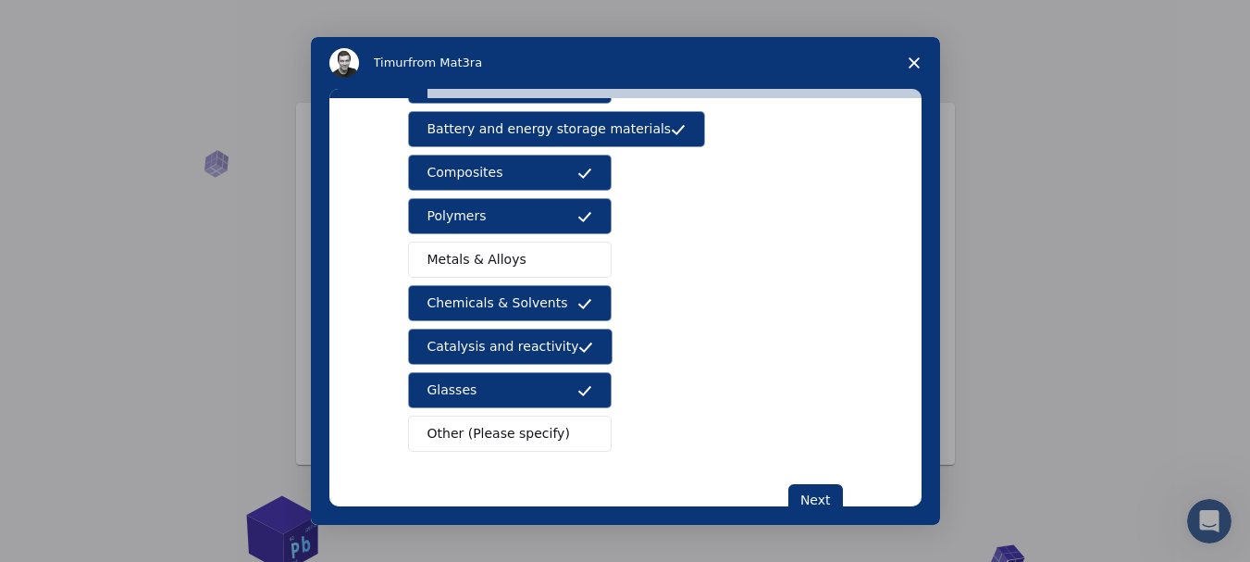
click at [515, 241] on button "Metals & Alloys" at bounding box center [510, 259] width 204 height 36
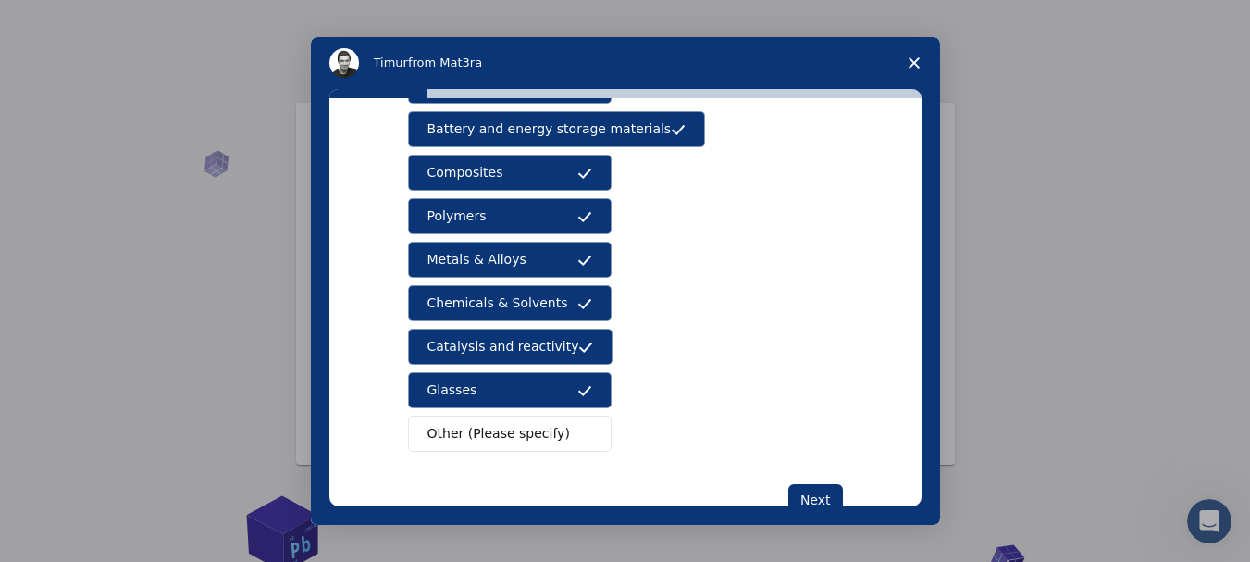
scroll to position [331, 0]
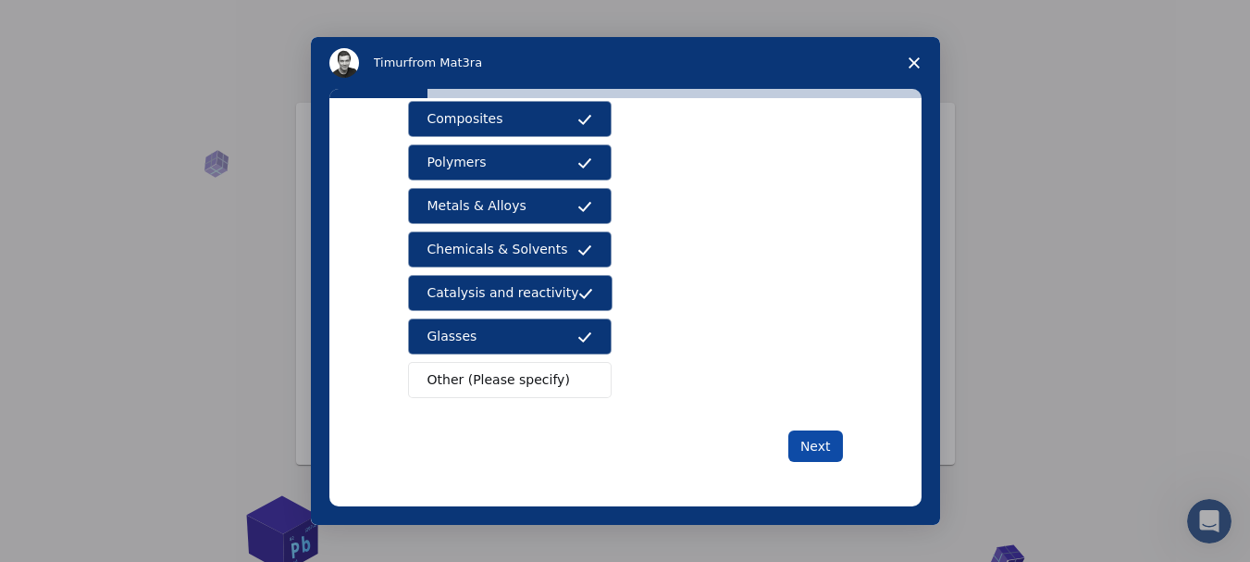
click at [833, 435] on button "Next" at bounding box center [815, 445] width 55 height 31
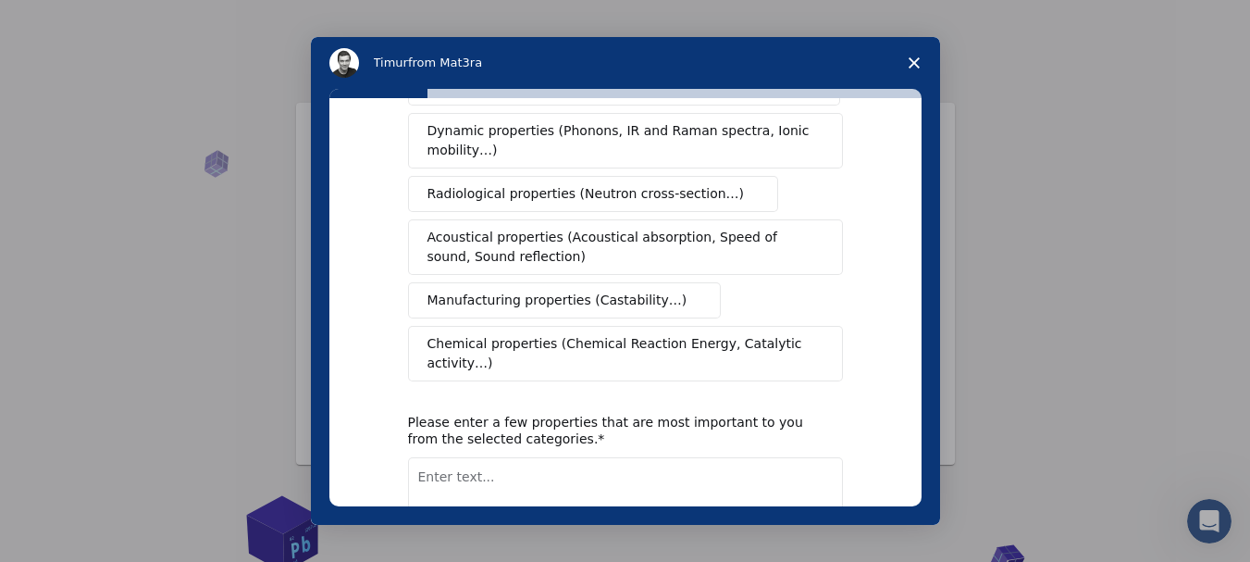
scroll to position [0, 0]
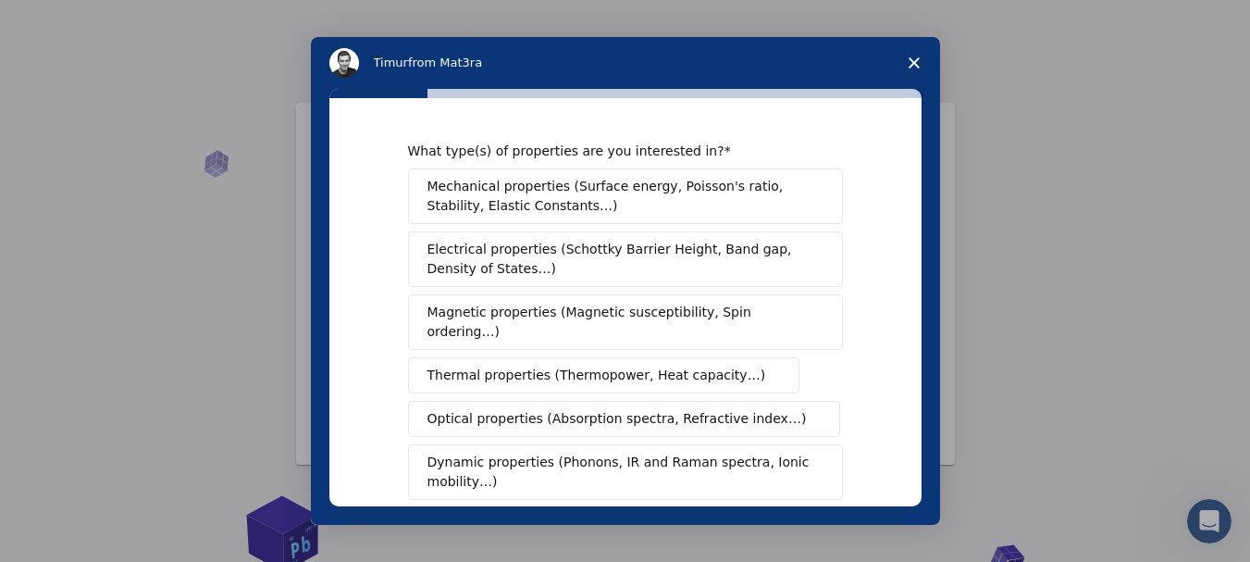
click at [512, 226] on div "Mechanical properties (Surface energy, Poisson's ratio, Stability, Elastic Cons…" at bounding box center [625, 440] width 435 height 544
click at [584, 197] on span "Mechanical properties (Surface energy, Poisson's ratio, Stability, Elastic Cons…" at bounding box center [620, 196] width 386 height 39
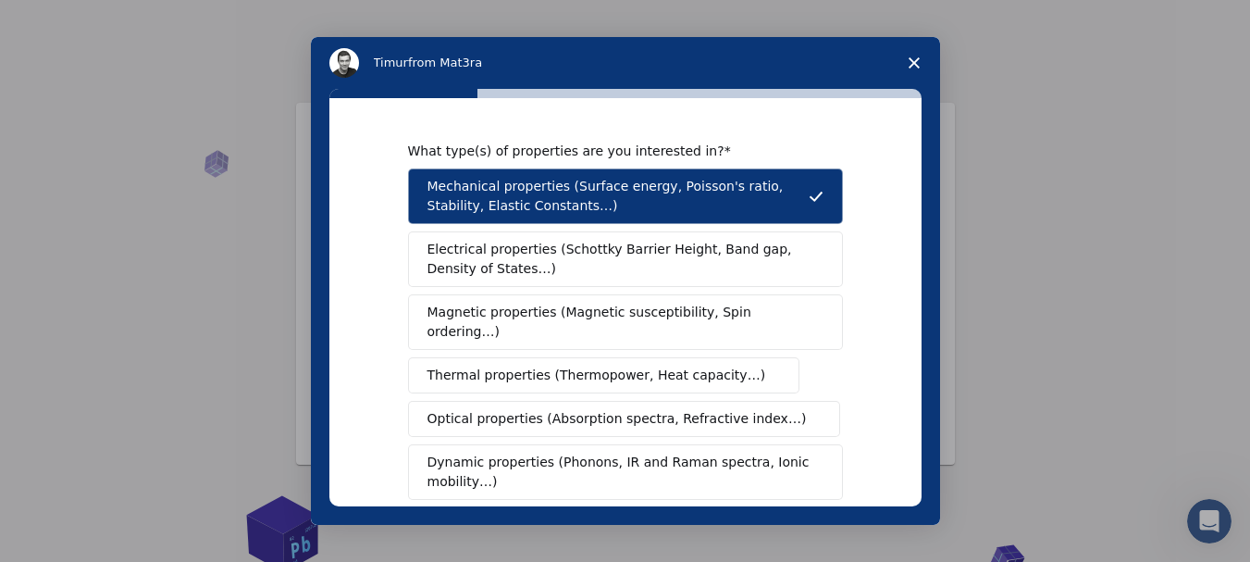
scroll to position [93, 0]
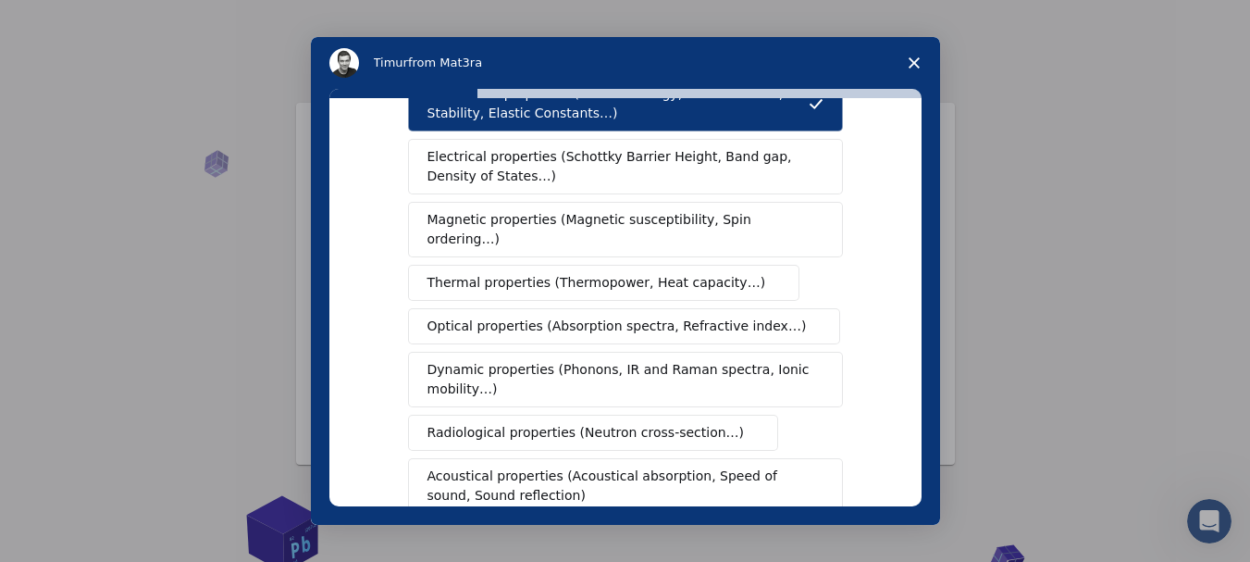
click at [518, 273] on span "Thermal properties (Thermopower, Heat capacity…)" at bounding box center [596, 282] width 339 height 19
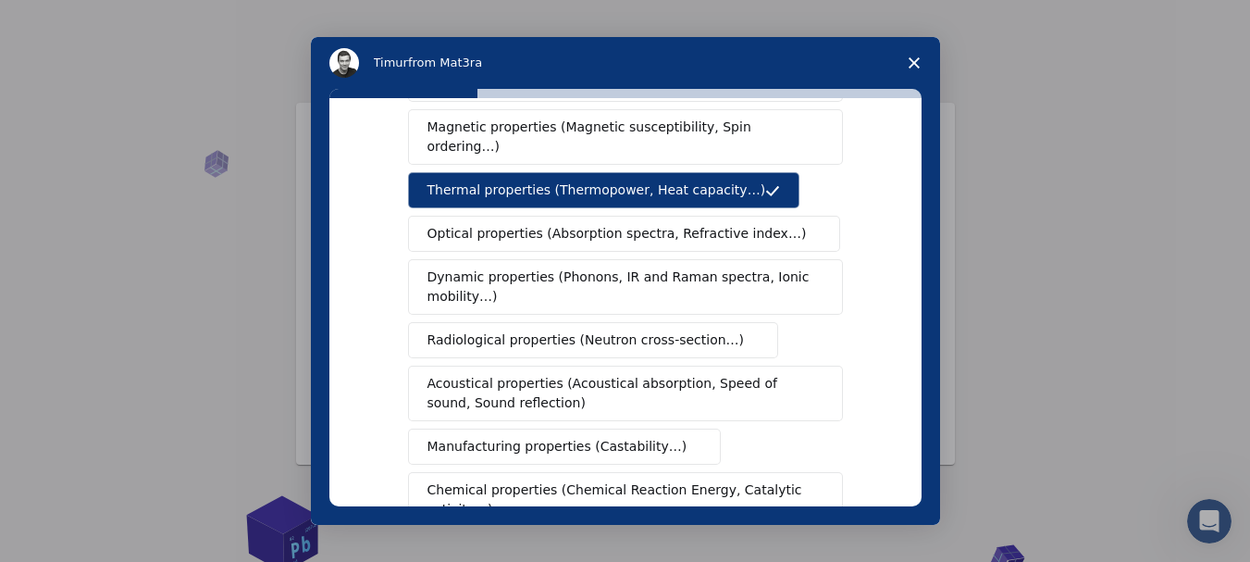
scroll to position [278, 0]
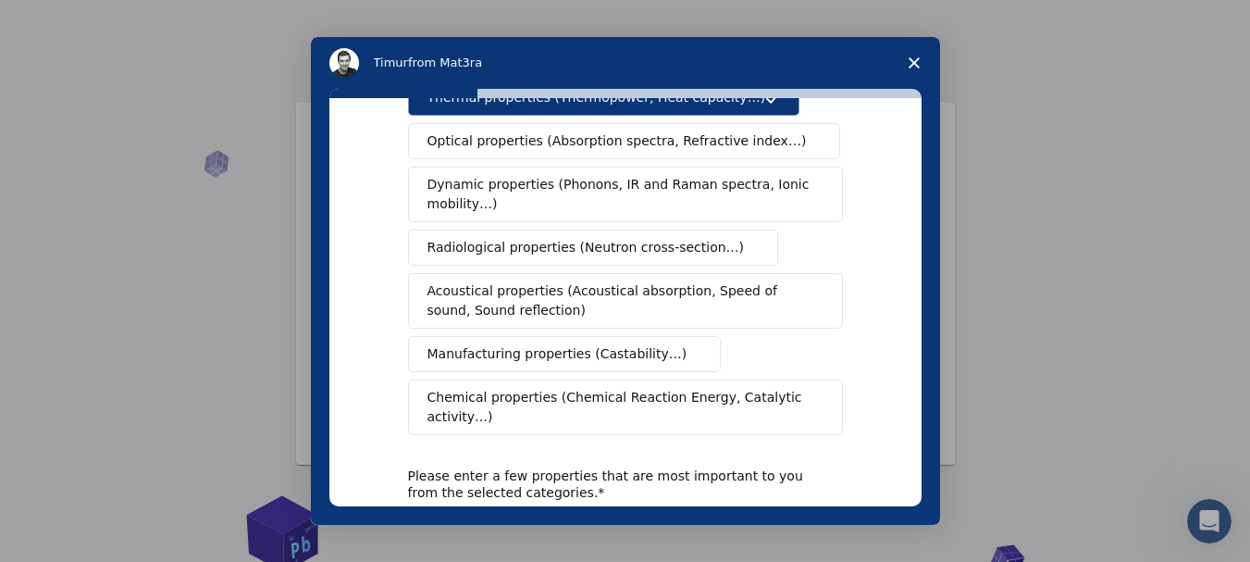
click at [494, 344] on span "Manufacturing properties (Castability…)" at bounding box center [557, 353] width 260 height 19
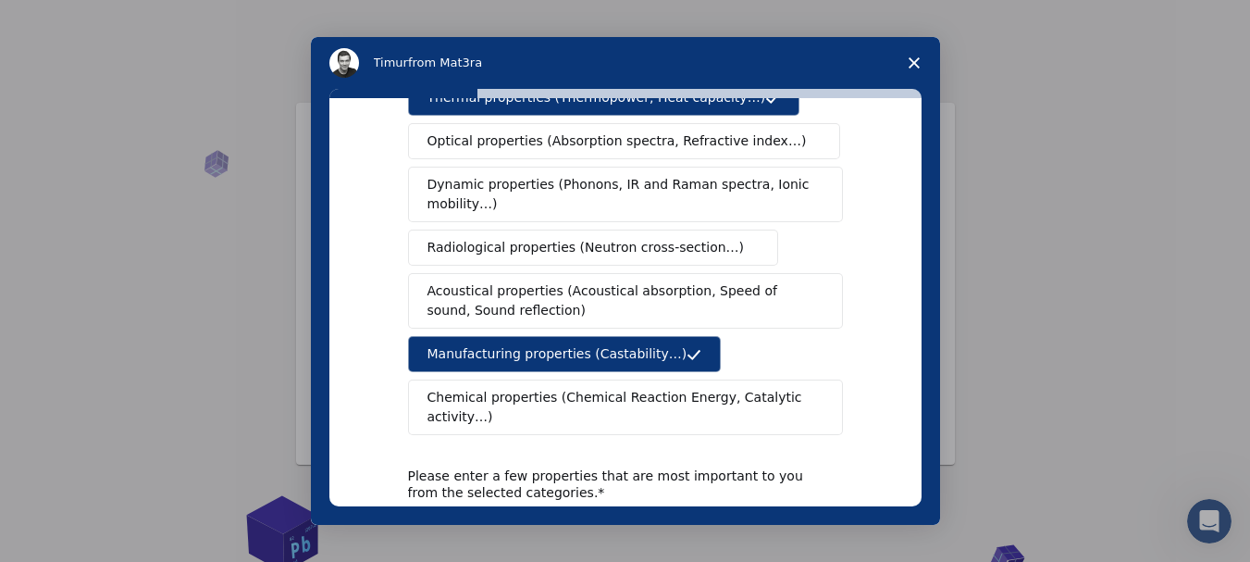
click at [505, 388] on span "Chemical properties (Chemical Reaction Energy, Catalytic activity…)" at bounding box center [618, 407] width 383 height 39
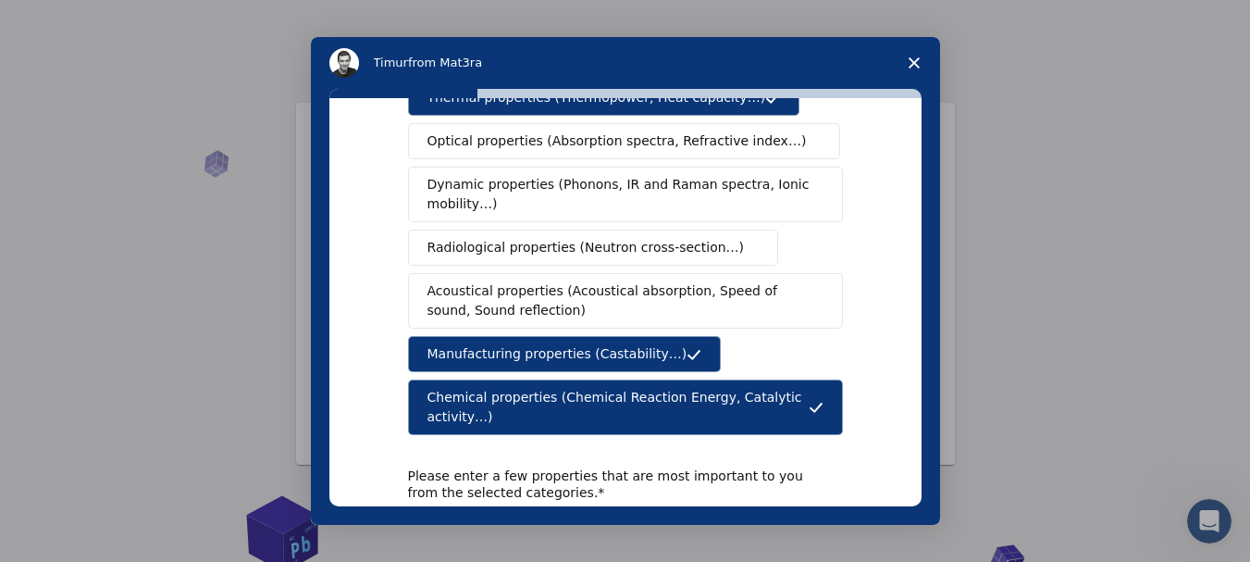
click at [514, 281] on span "Acoustical properties (Acoustical absorption, Speed of sound, Sound reflection)" at bounding box center [619, 300] width 385 height 39
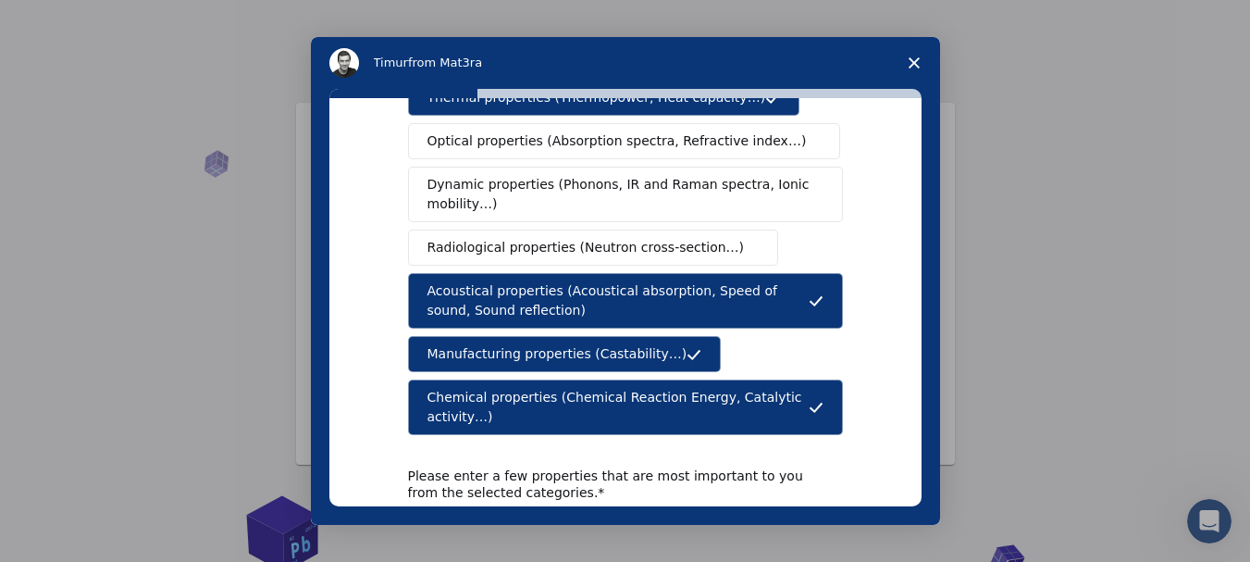
click at [516, 238] on span "Radiological properties (Neutron cross-section…)" at bounding box center [585, 247] width 317 height 19
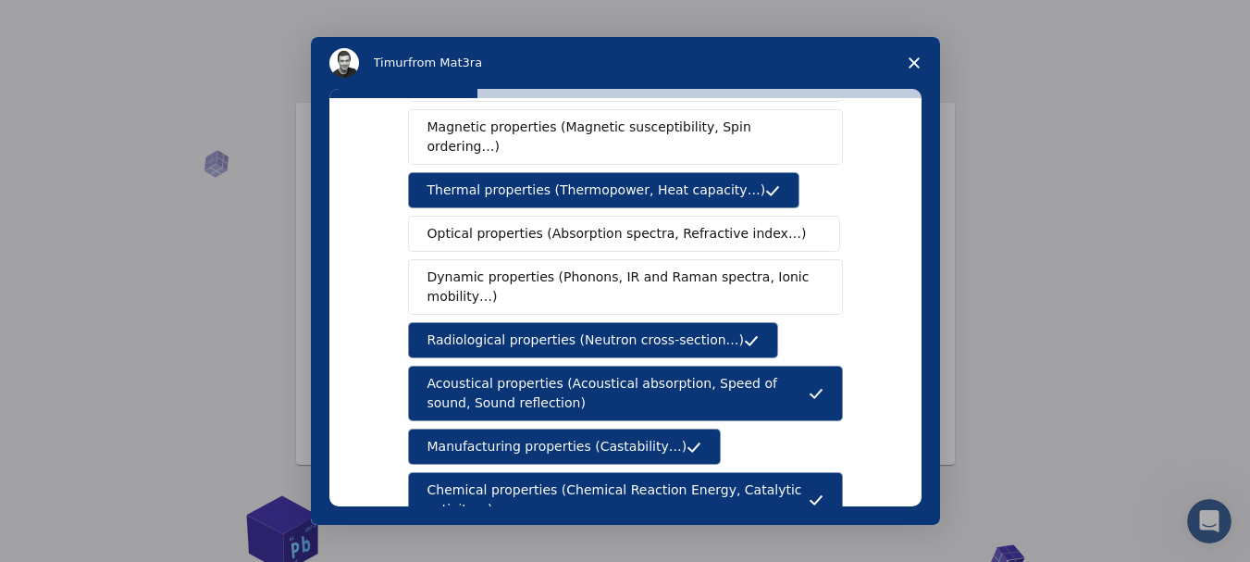
scroll to position [427, 0]
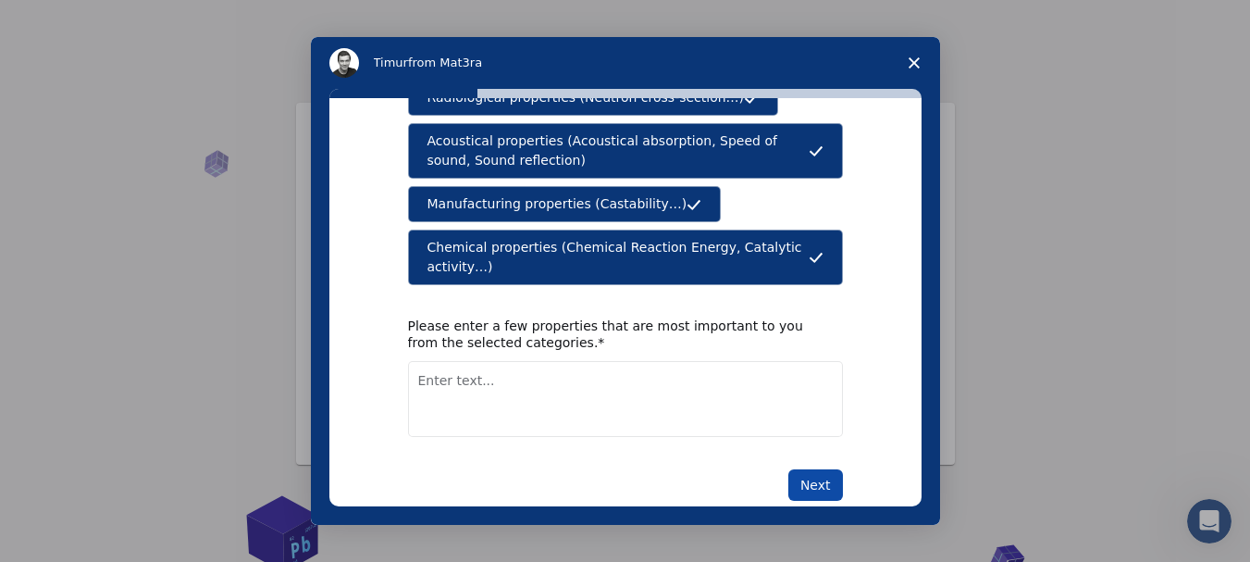
click at [817, 469] on button "Next" at bounding box center [815, 484] width 55 height 31
click at [556, 361] on textarea "Enter text..." at bounding box center [625, 399] width 435 height 76
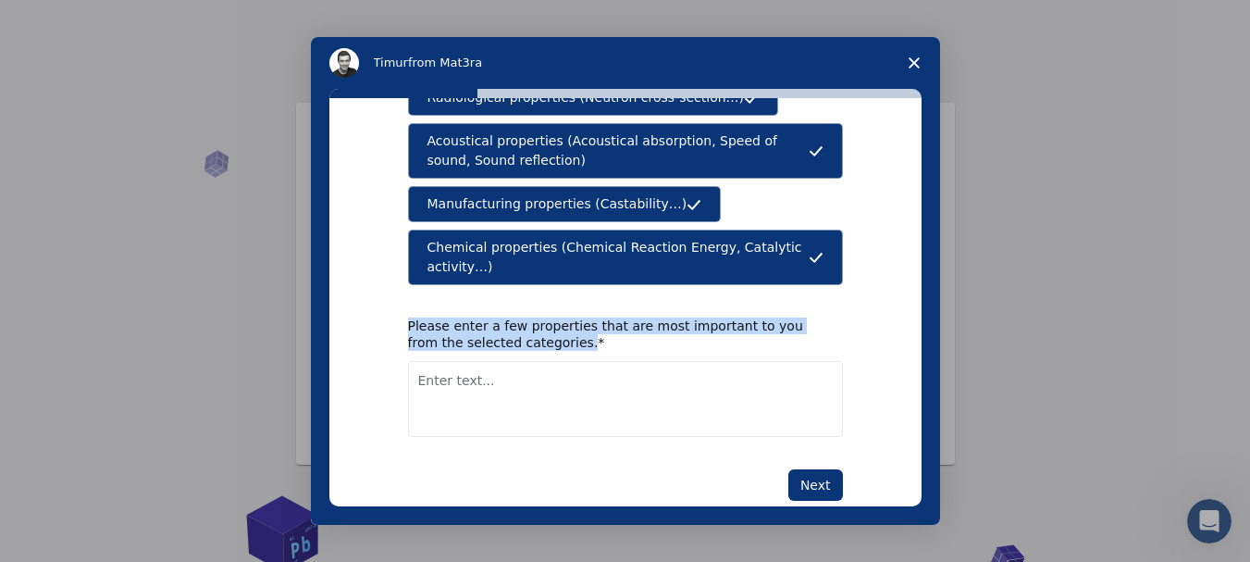
drag, startPoint x: 397, startPoint y: 283, endPoint x: 533, endPoint y: 301, distance: 137.1
click at [533, 301] on div "What type(s) of properties are you interested in? Mechanical properties (Surfac…" at bounding box center [625, 302] width 592 height 408
copy div "Please enter a few properties that are most important to you from the selected …"
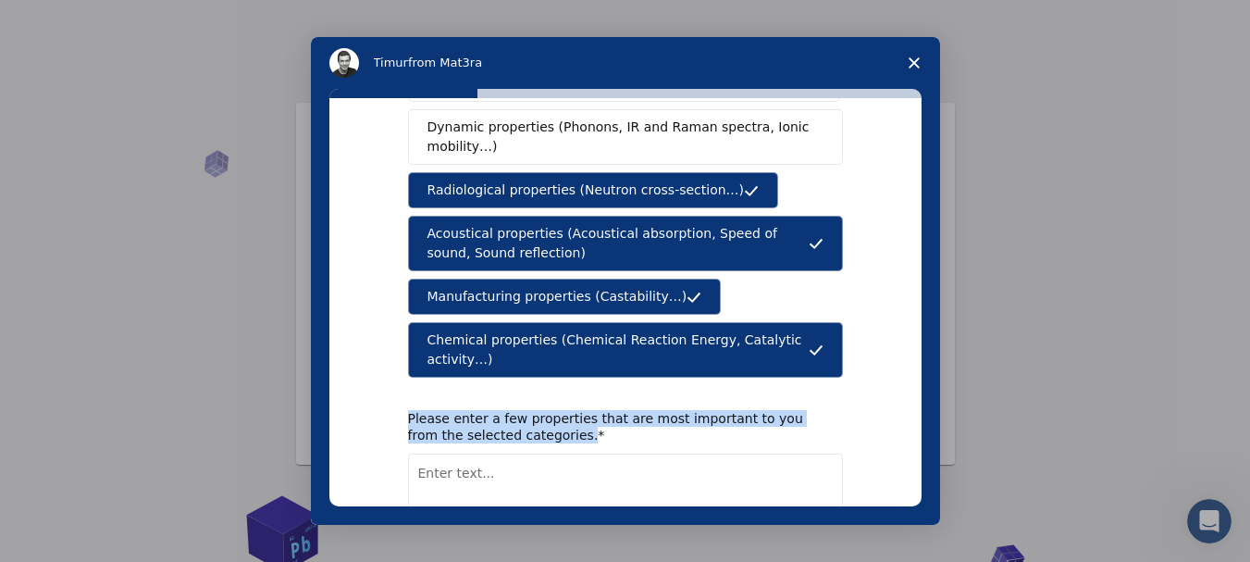
click at [588, 453] on textarea "Enter text..." at bounding box center [625, 491] width 435 height 76
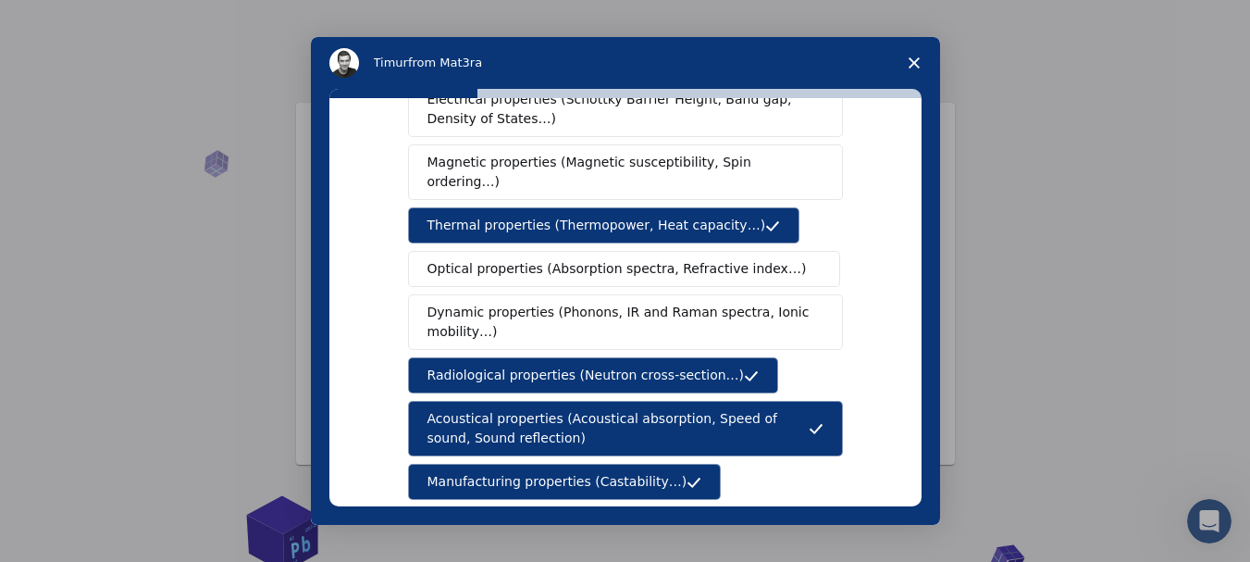
scroll to position [427, 0]
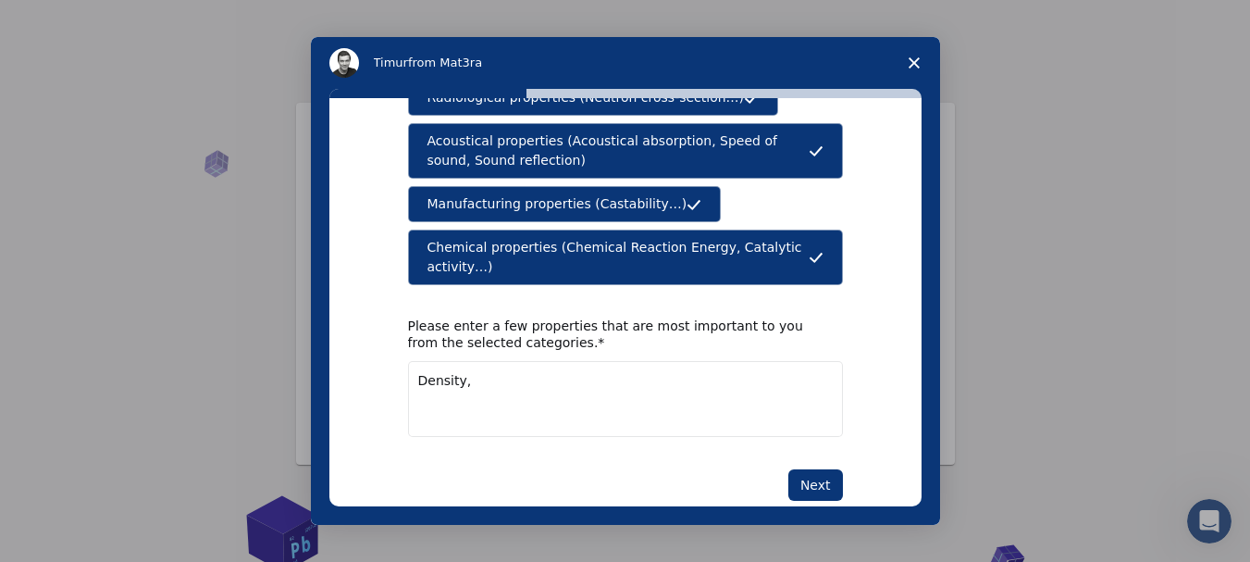
click at [668, 361] on textarea "Density," at bounding box center [625, 399] width 435 height 76
click at [555, 361] on textarea "Density, mechanical strenth" at bounding box center [625, 399] width 435 height 76
type textarea "Density, mechanical strength"
click at [824, 469] on button "Next" at bounding box center [815, 484] width 55 height 31
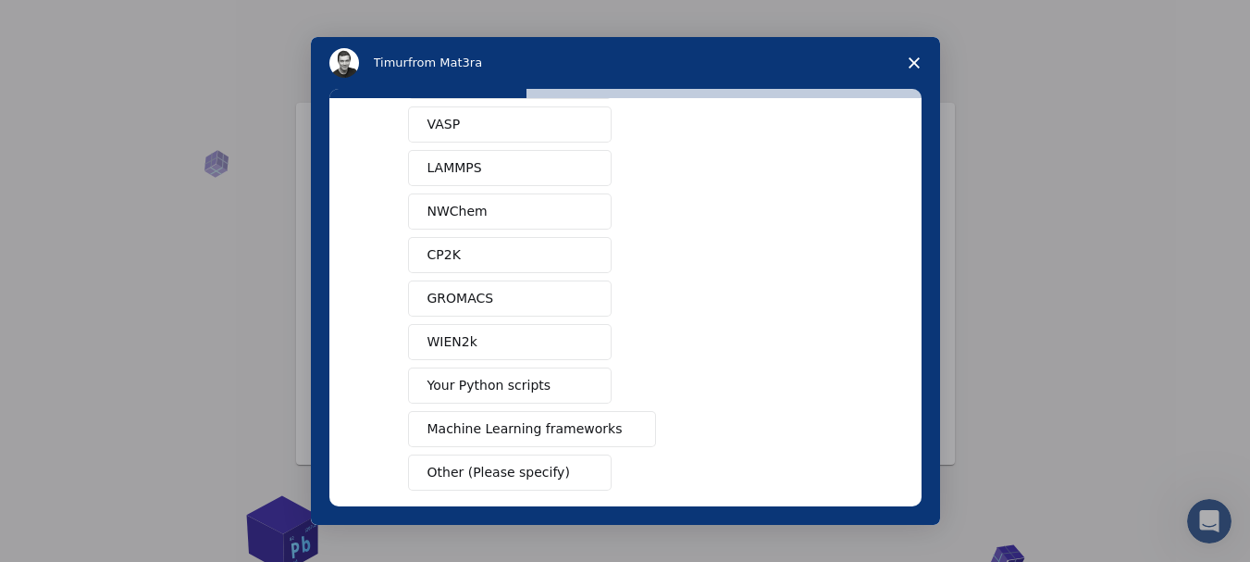
scroll to position [13, 0]
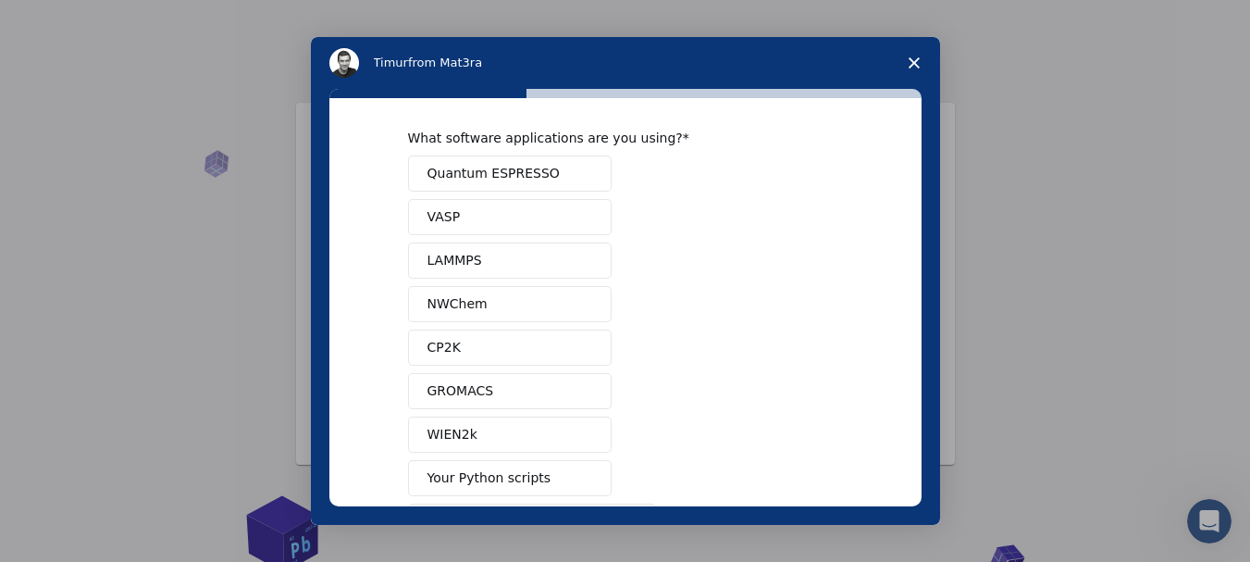
click at [497, 172] on span "Quantum ESPRESSO" at bounding box center [493, 173] width 132 height 19
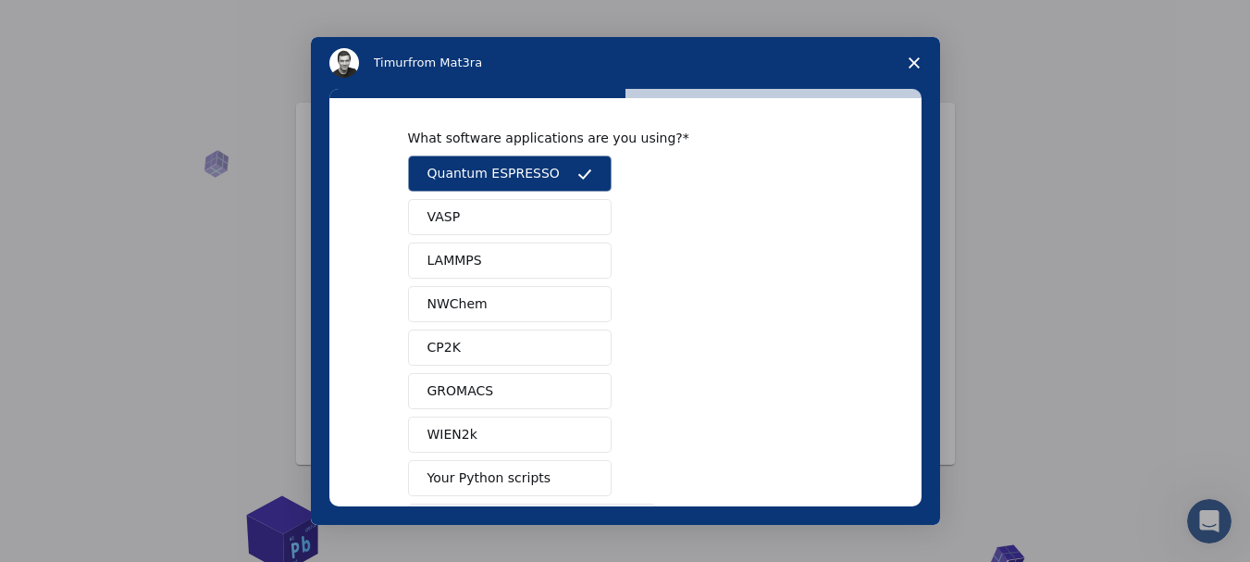
scroll to position [198, 0]
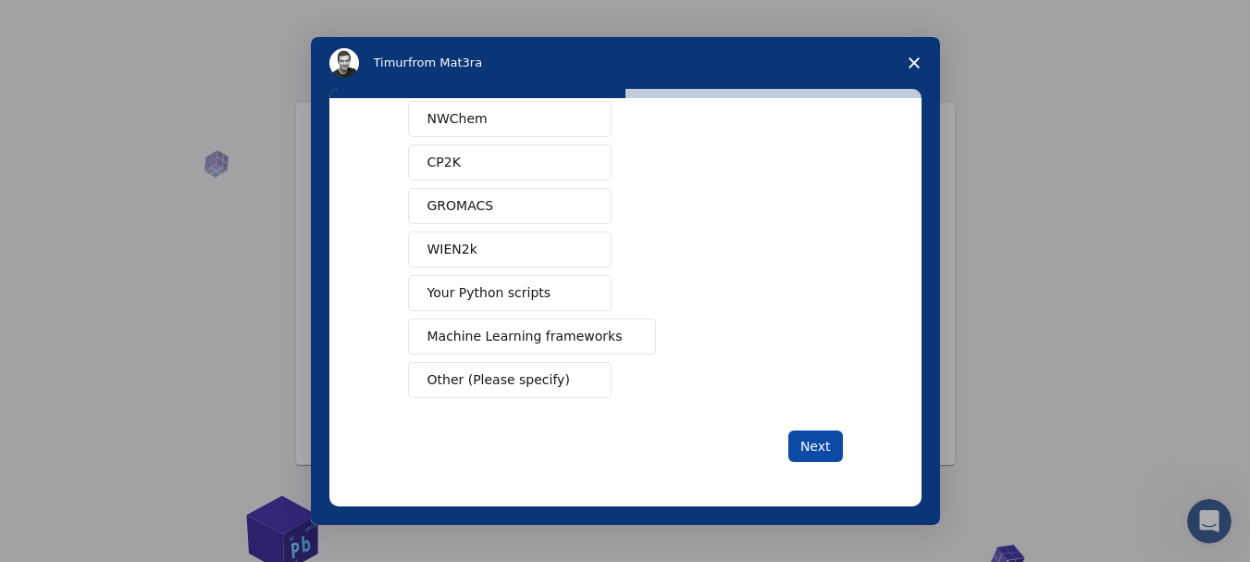
click at [809, 437] on button "Next" at bounding box center [815, 445] width 55 height 31
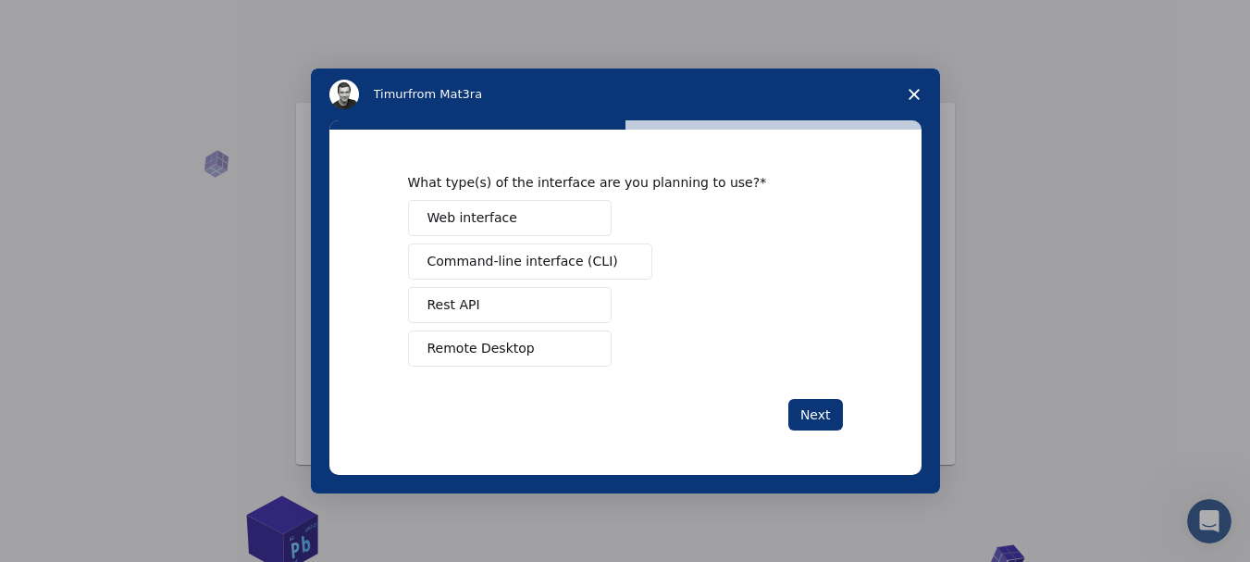
click at [520, 208] on button "Web interface" at bounding box center [510, 218] width 204 height 36
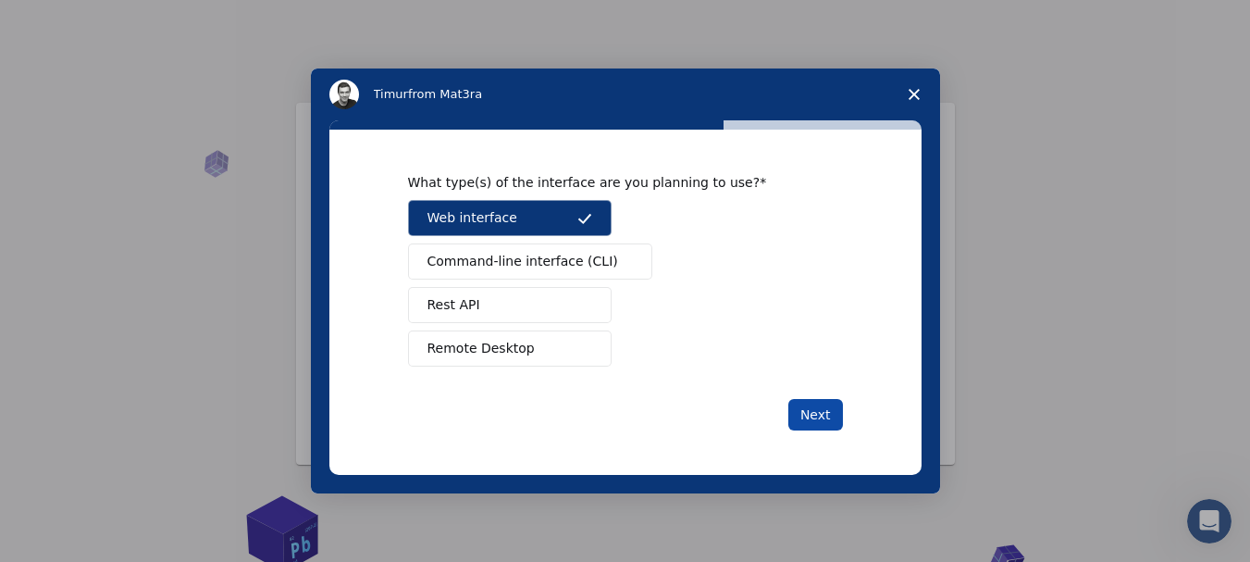
click at [820, 414] on button "Next" at bounding box center [815, 414] width 55 height 31
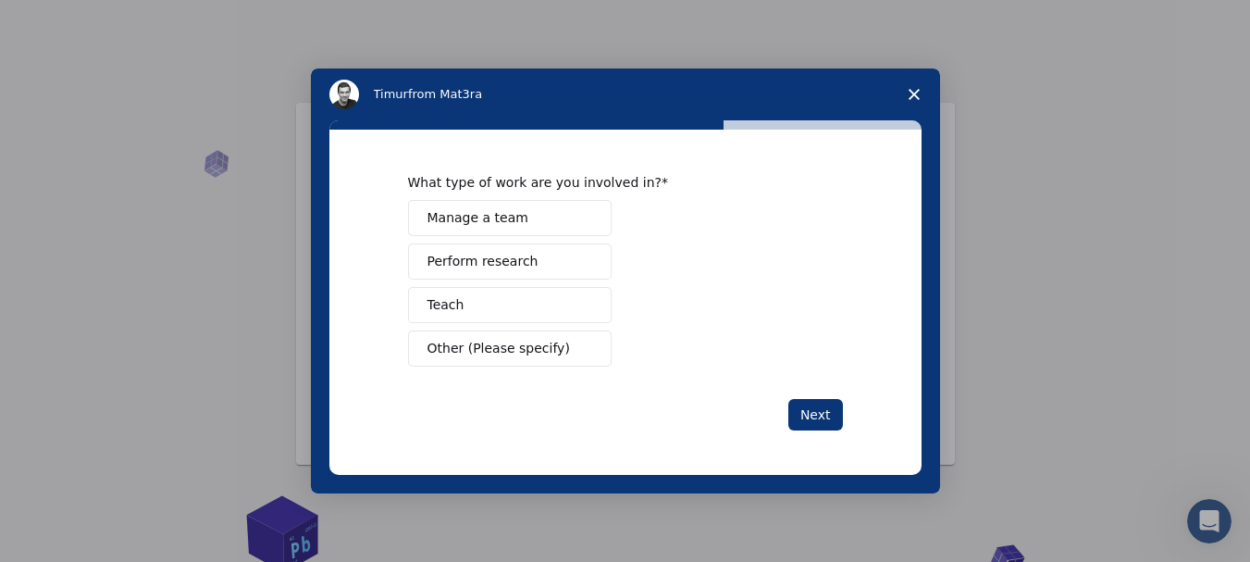
click at [521, 265] on span "Perform research" at bounding box center [482, 261] width 111 height 19
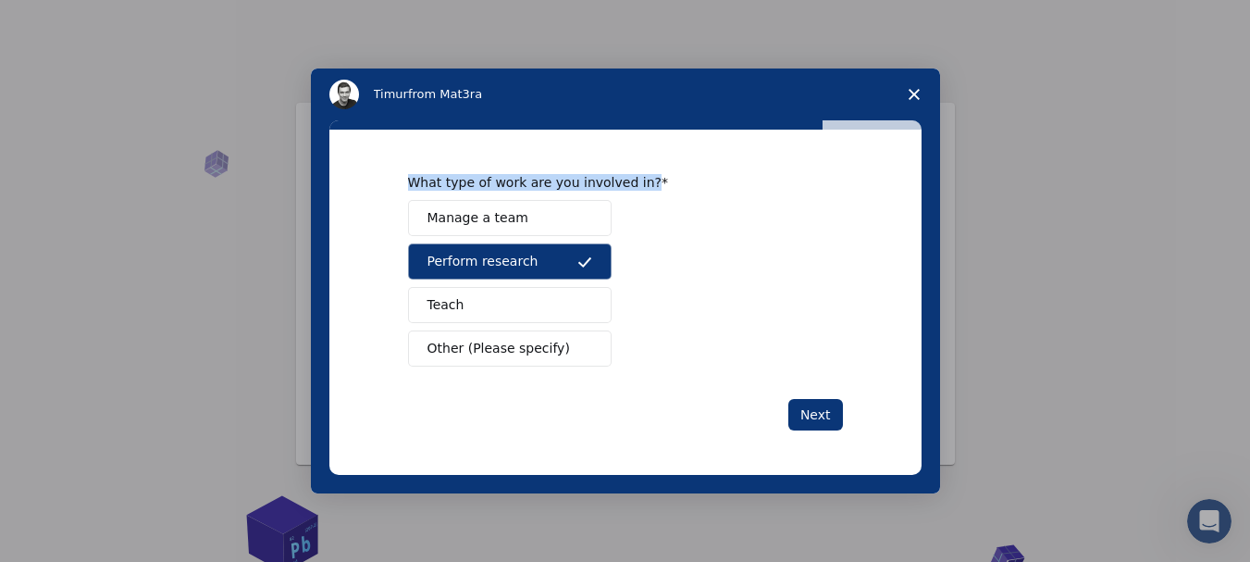
drag, startPoint x: 403, startPoint y: 181, endPoint x: 630, endPoint y: 170, distance: 226.9
click at [630, 170] on div "What type of work are you involved in? Manage a team Perform research Teach Oth…" at bounding box center [625, 302] width 592 height 345
copy div "What type of work are you involved in?"
click at [468, 334] on button "Other (Please specify)" at bounding box center [510, 348] width 204 height 36
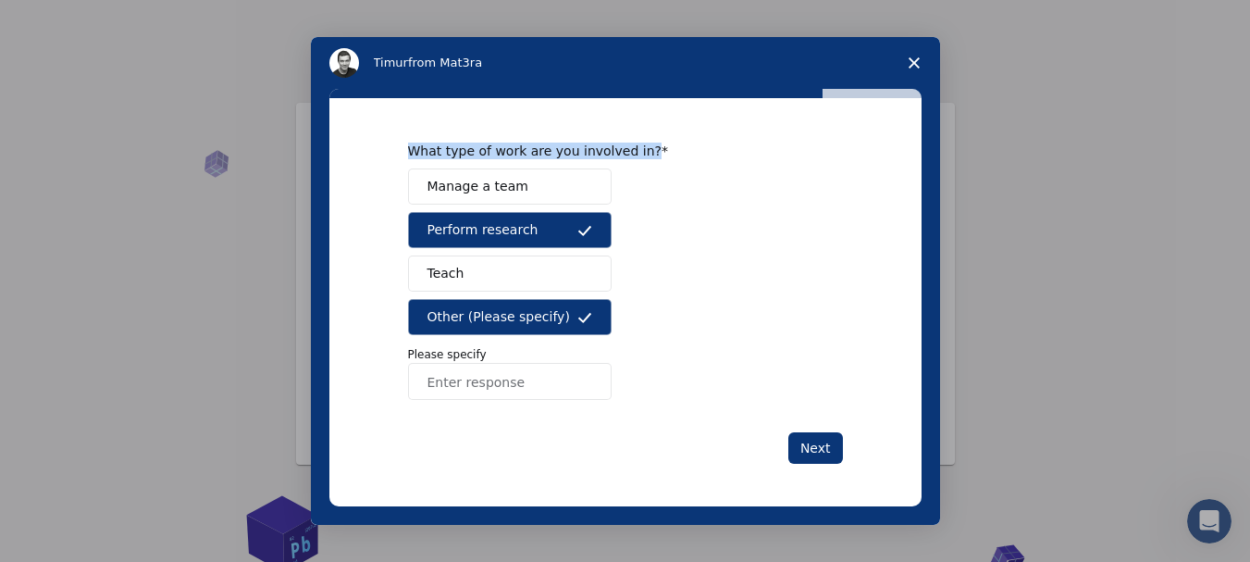
click at [517, 377] on input "Enter response" at bounding box center [510, 381] width 204 height 37
paste input "I am a student interested in exploring materials science and engineering. I am …"
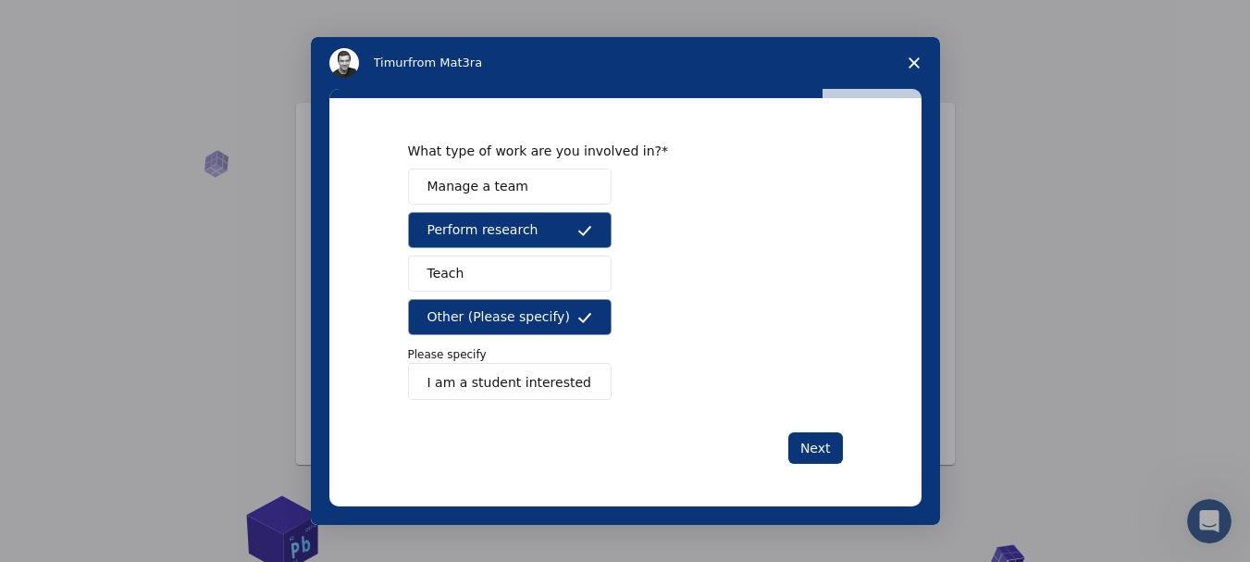
scroll to position [0, 699]
type input "I am a student interested in exploring materials science and engineering. I am …"
click at [796, 437] on button "Next" at bounding box center [815, 447] width 55 height 31
click at [816, 444] on button "Next" at bounding box center [815, 447] width 55 height 31
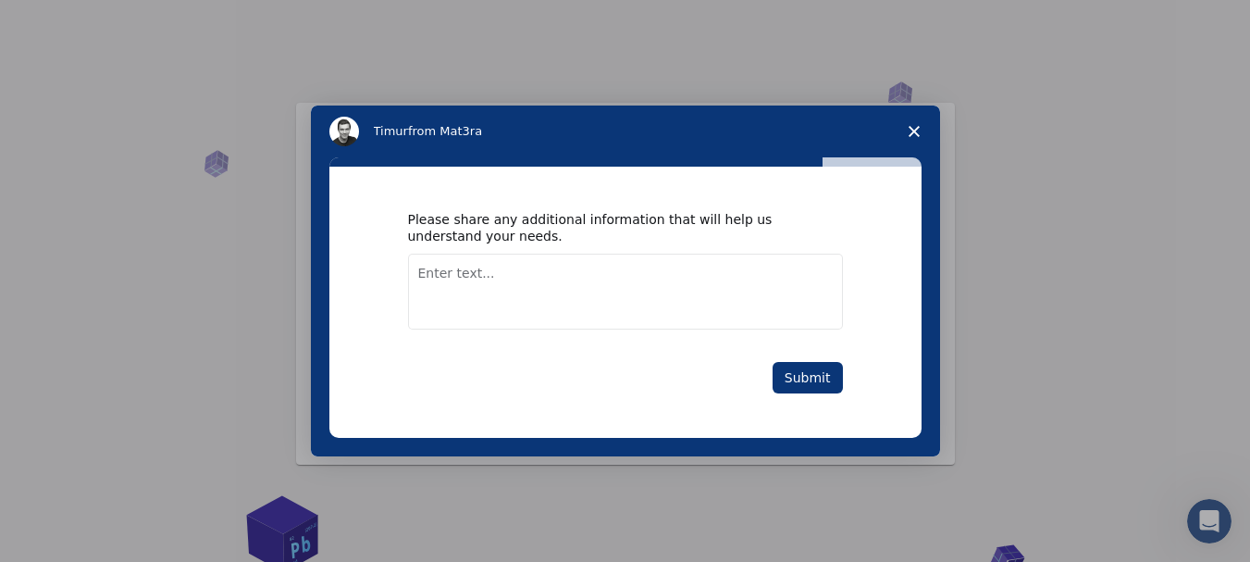
click at [661, 289] on textarea "Enter text..." at bounding box center [625, 291] width 435 height 76
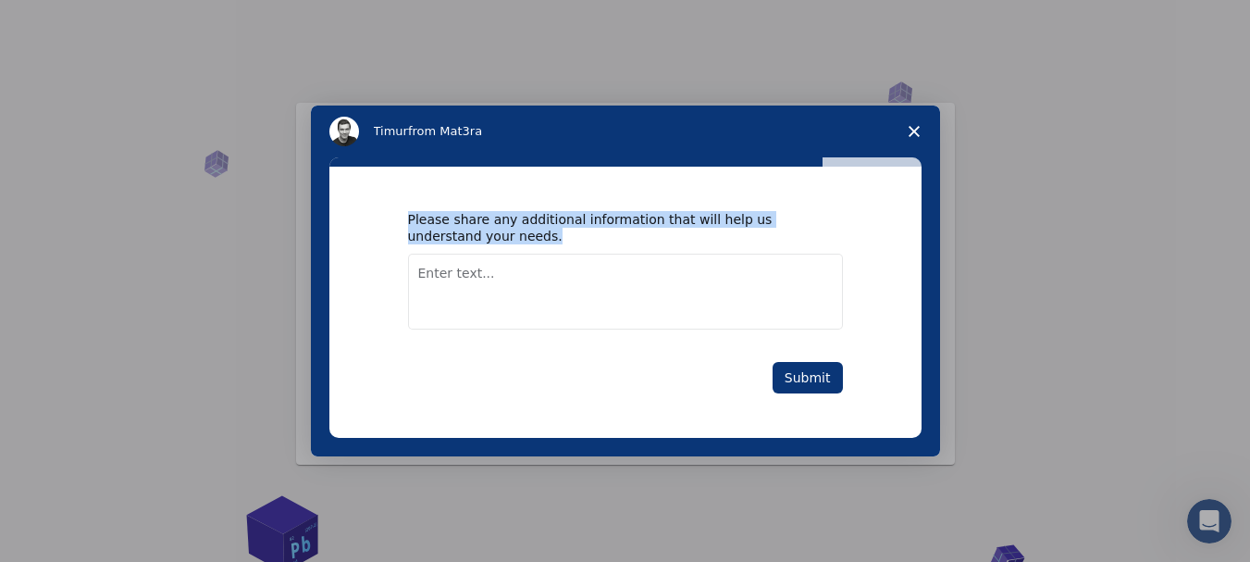
drag, startPoint x: 484, startPoint y: 224, endPoint x: 542, endPoint y: 233, distance: 59.0
click at [542, 233] on div "Please share any additional information that will help us understand your needs…" at bounding box center [625, 302] width 592 height 271
copy div "Please share any additional information that will help us understand your needs."
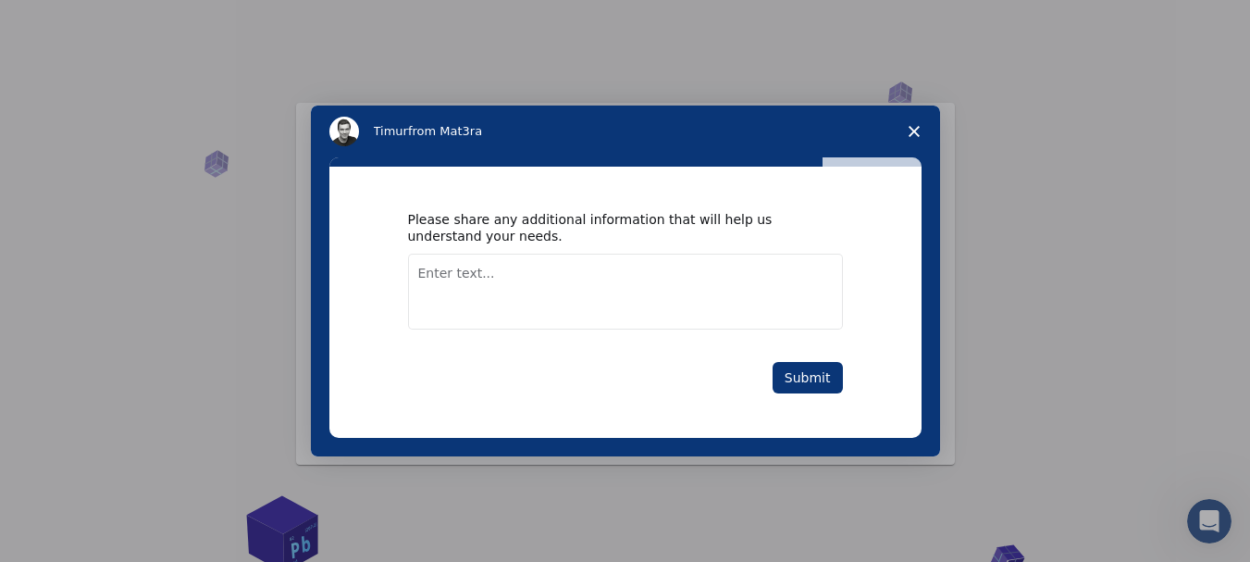
paste textarea "As a high school student, I am new to materials science and would appreciate ac…"
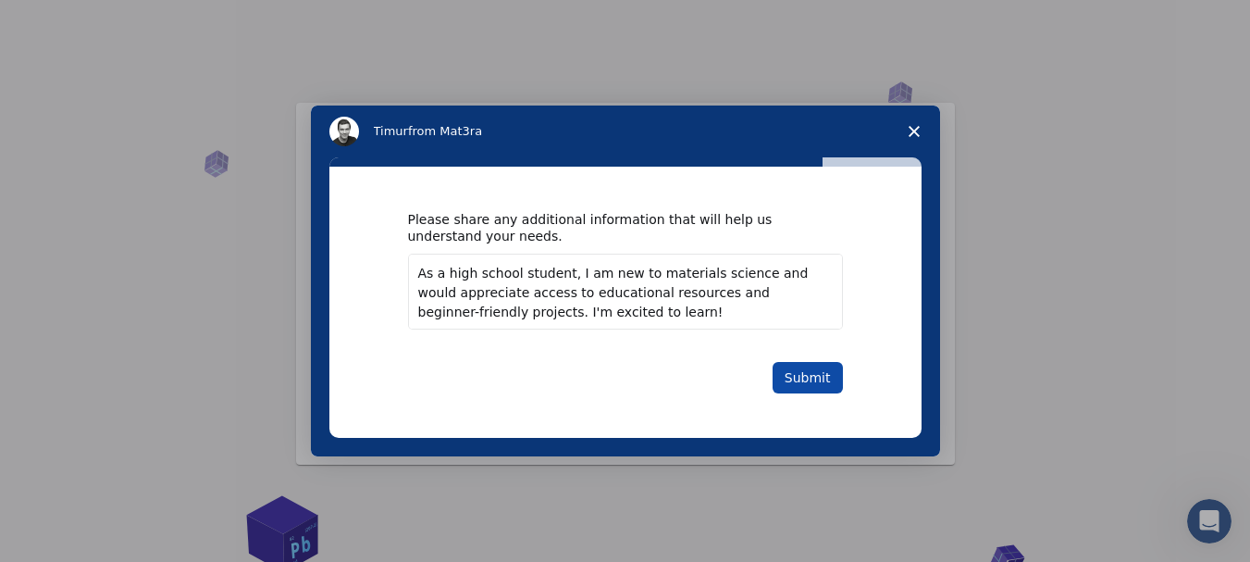
type textarea "As a high school student, I am new to materials science and would appreciate ac…"
click at [820, 389] on button "Submit" at bounding box center [807, 377] width 70 height 31
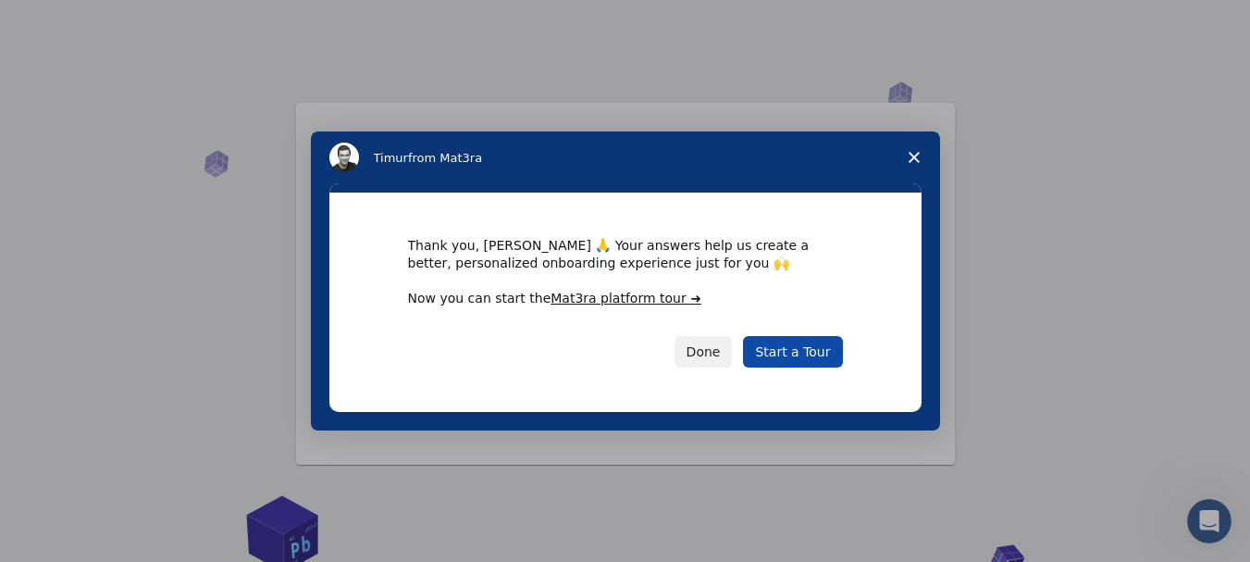
click at [819, 356] on link "Start a Tour" at bounding box center [792, 351] width 99 height 31
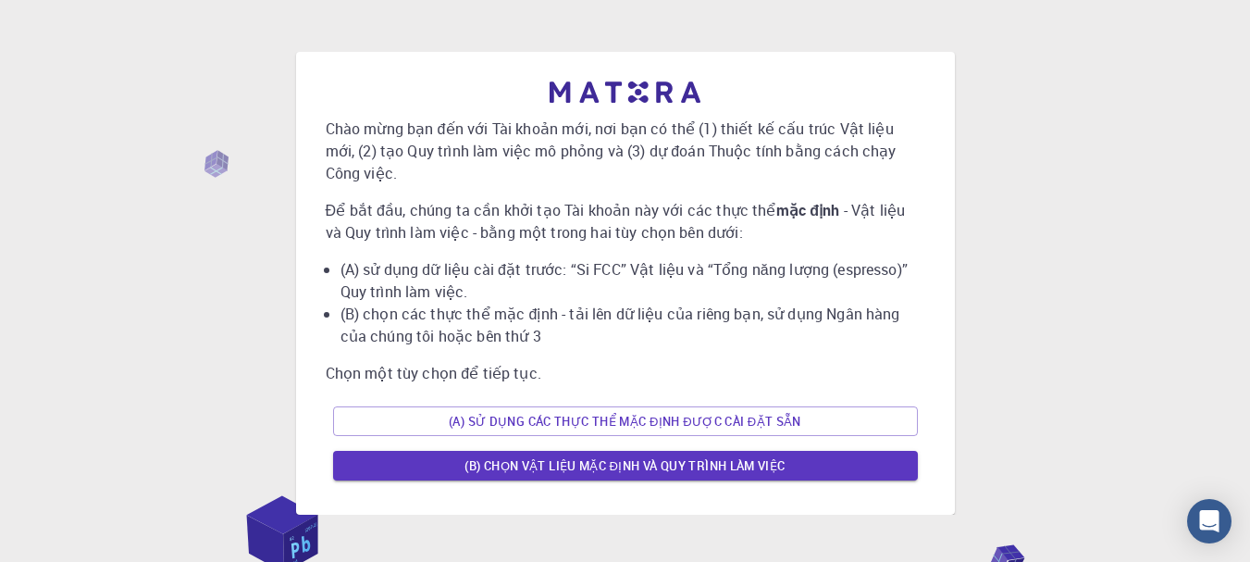
scroll to position [97, 0]
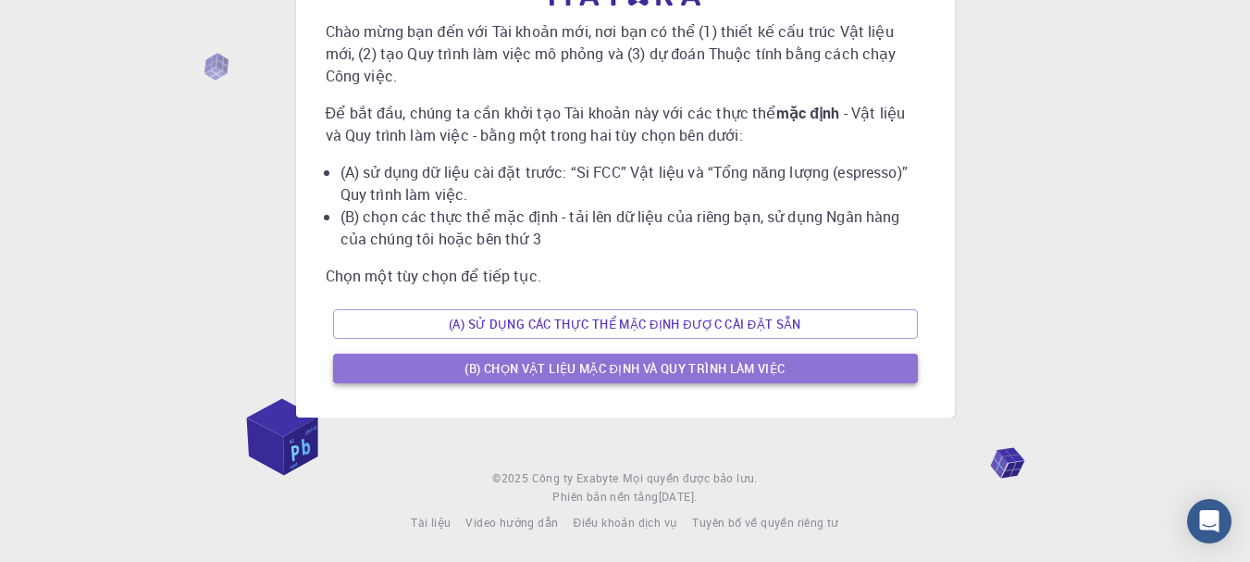
click at [660, 380] on button "(B) Chọn vật liệu mặc định và quy trình làm việc" at bounding box center [625, 368] width 585 height 30
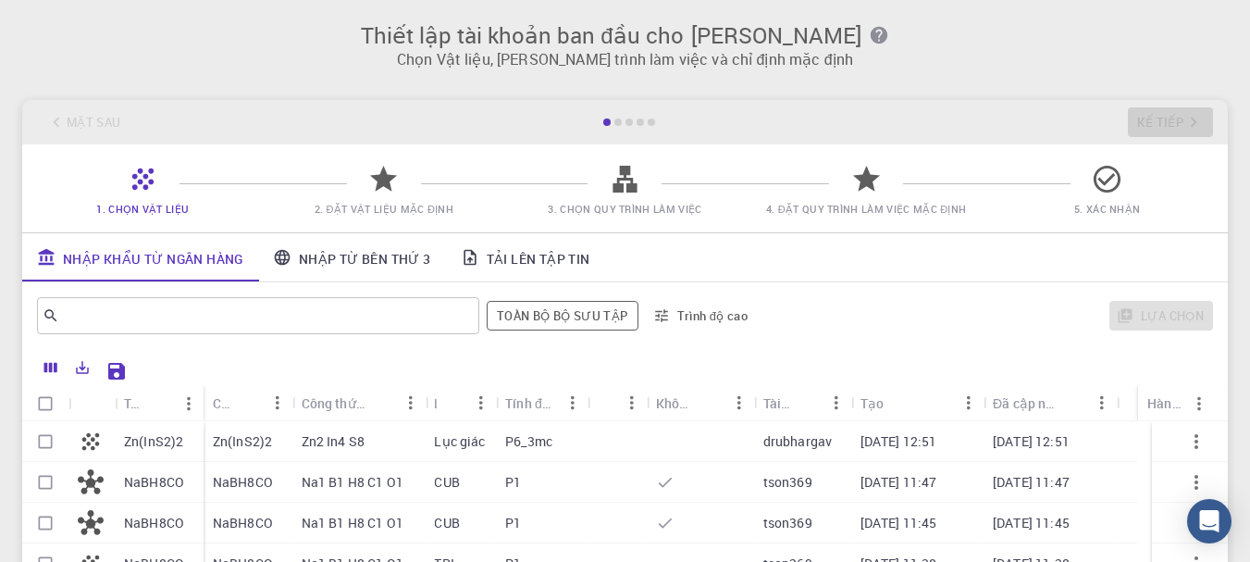
scroll to position [278, 0]
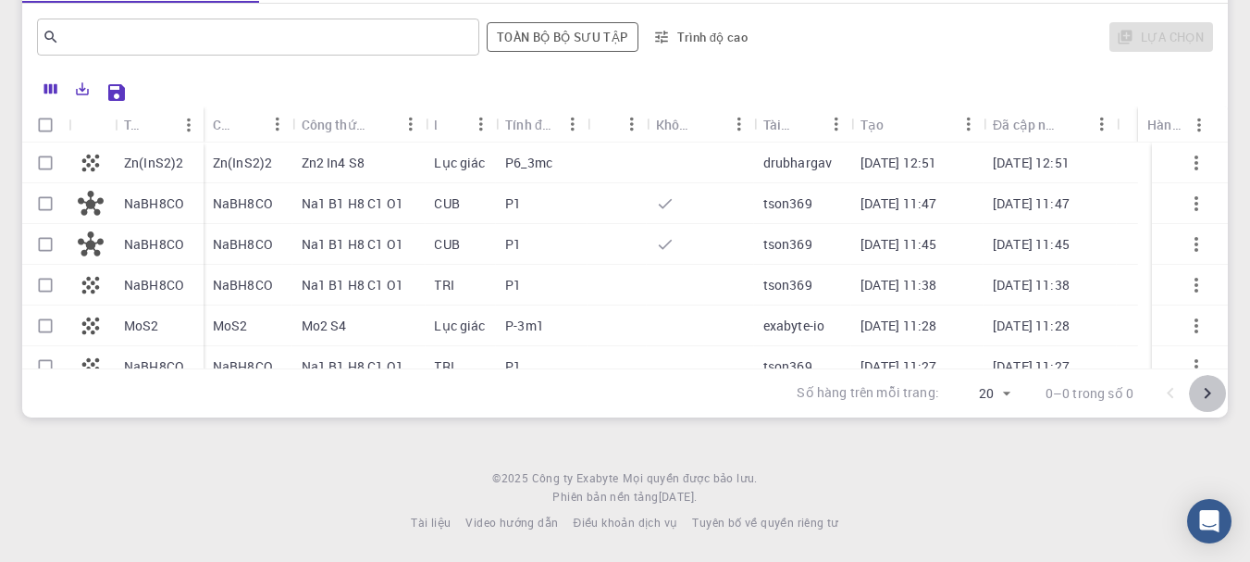
click at [1213, 394] on icon "Đi đến trang tiếp theo" at bounding box center [1207, 393] width 22 height 22
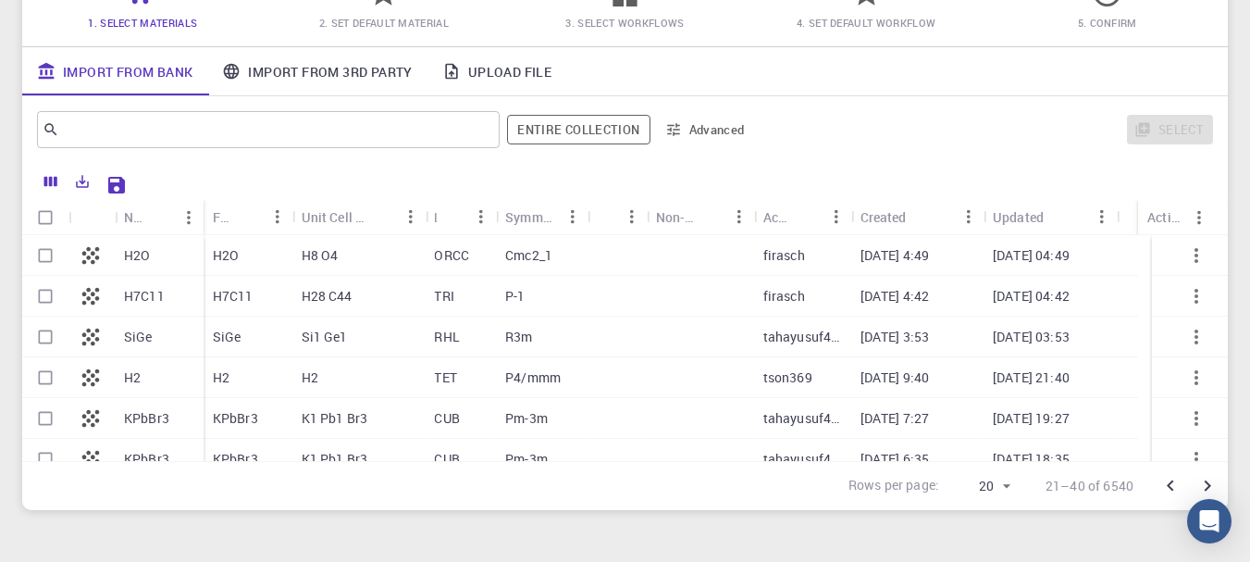
scroll to position [1, 0]
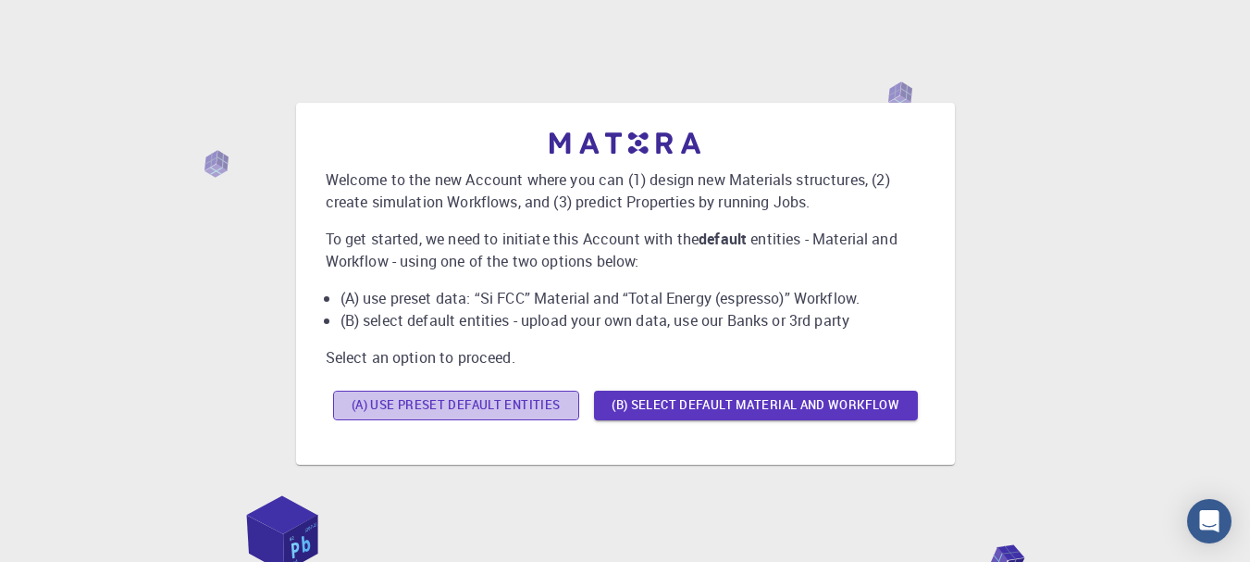
click at [529, 414] on button "(A) Use preset default entities" at bounding box center [456, 405] width 246 height 30
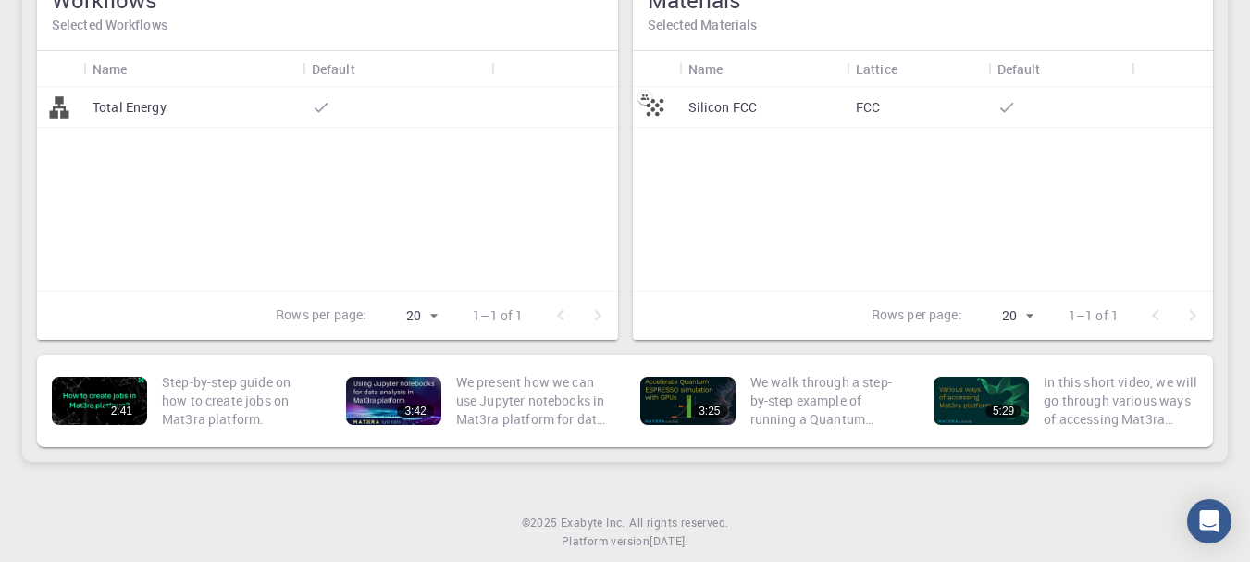
scroll to position [185, 0]
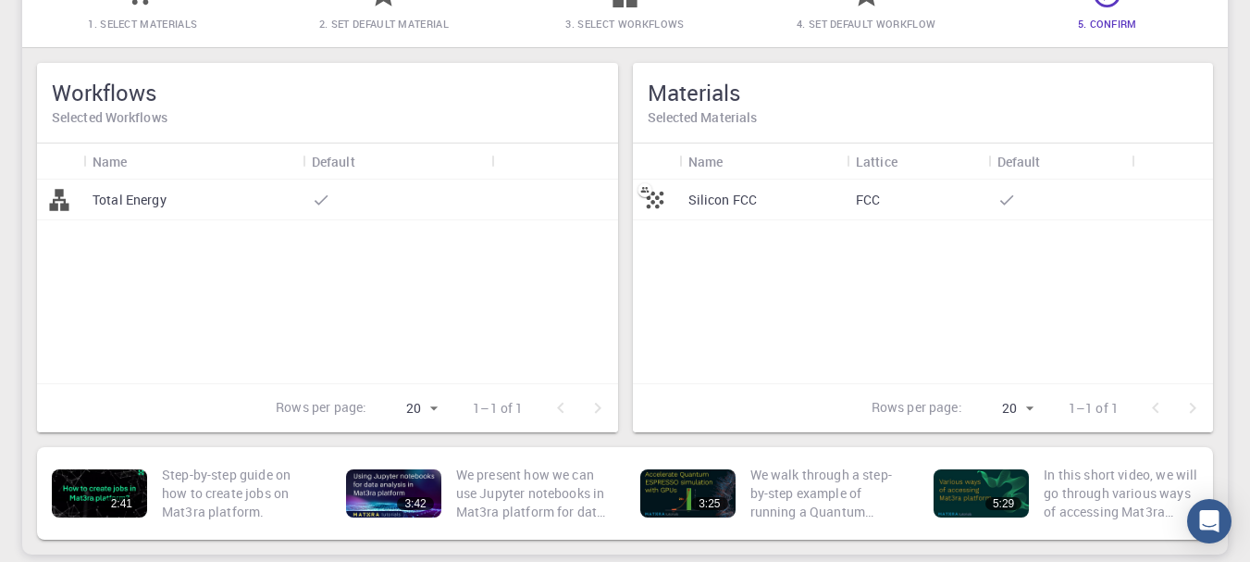
click at [737, 192] on p "Silicon FCC" at bounding box center [722, 200] width 69 height 19
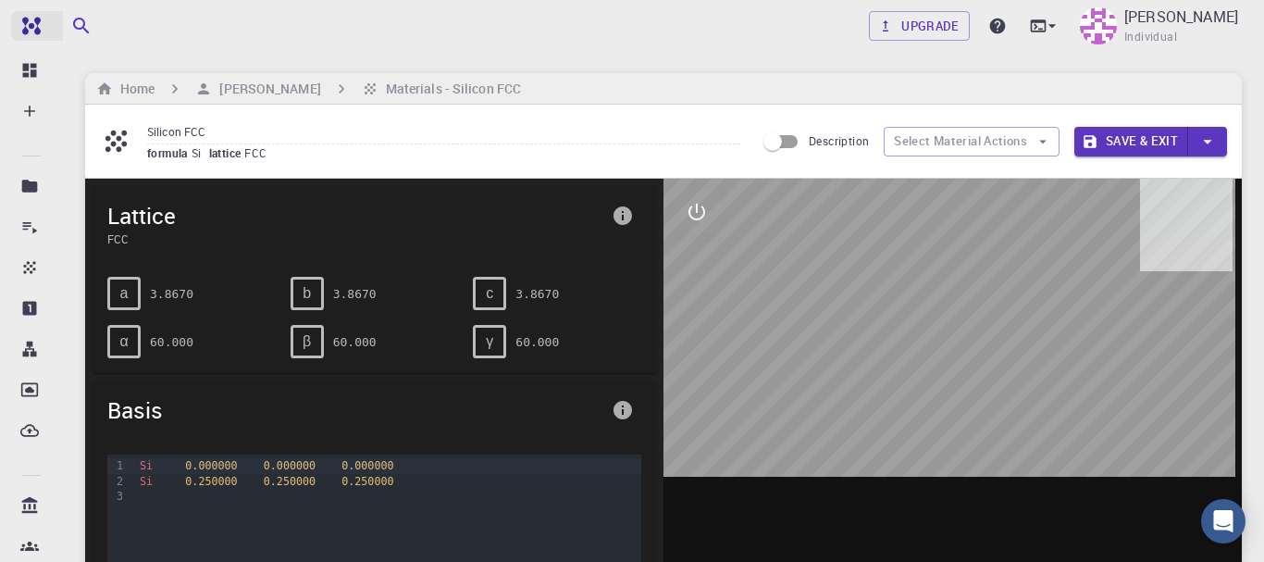
click at [34, 23] on img at bounding box center [67, 26] width 105 height 15
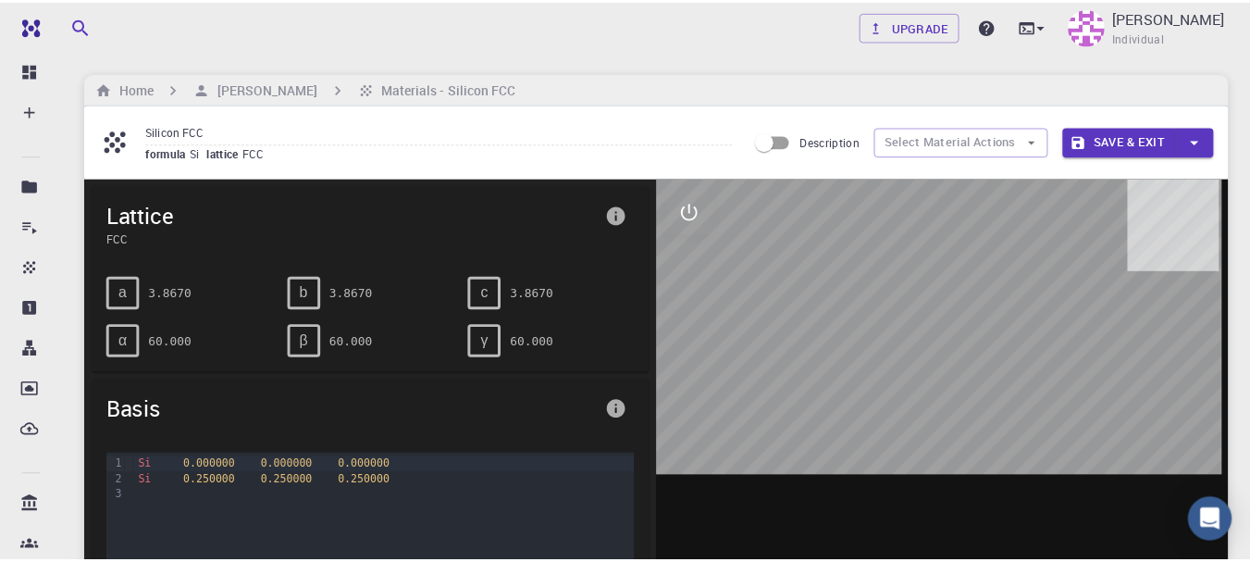
scroll to position [185, 0]
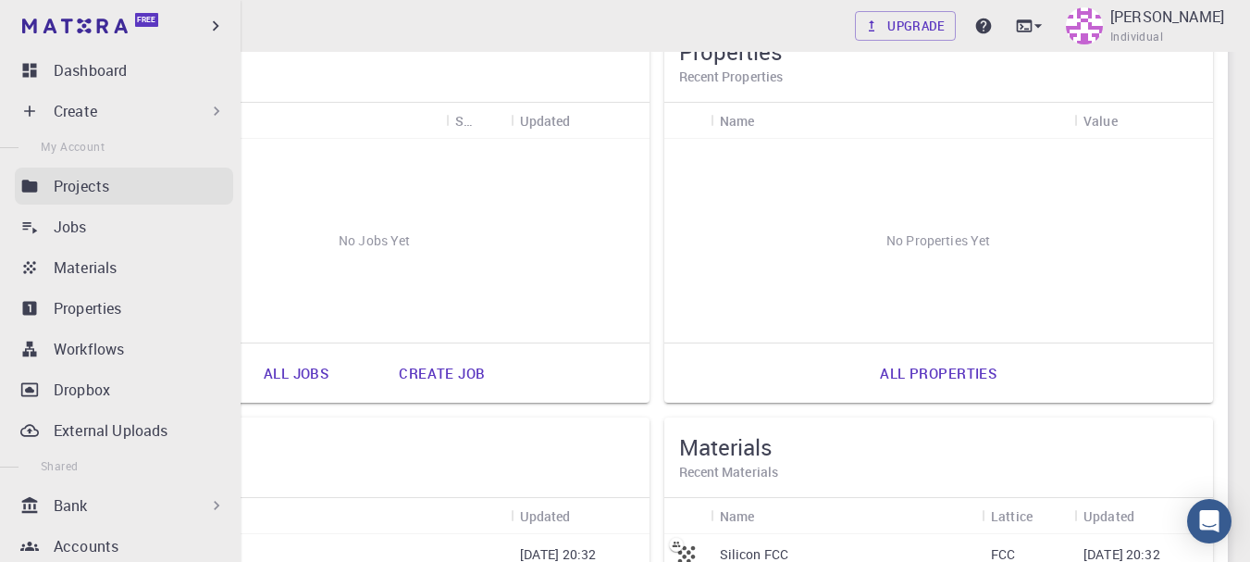
click at [143, 168] on link "Projects" at bounding box center [124, 185] width 218 height 37
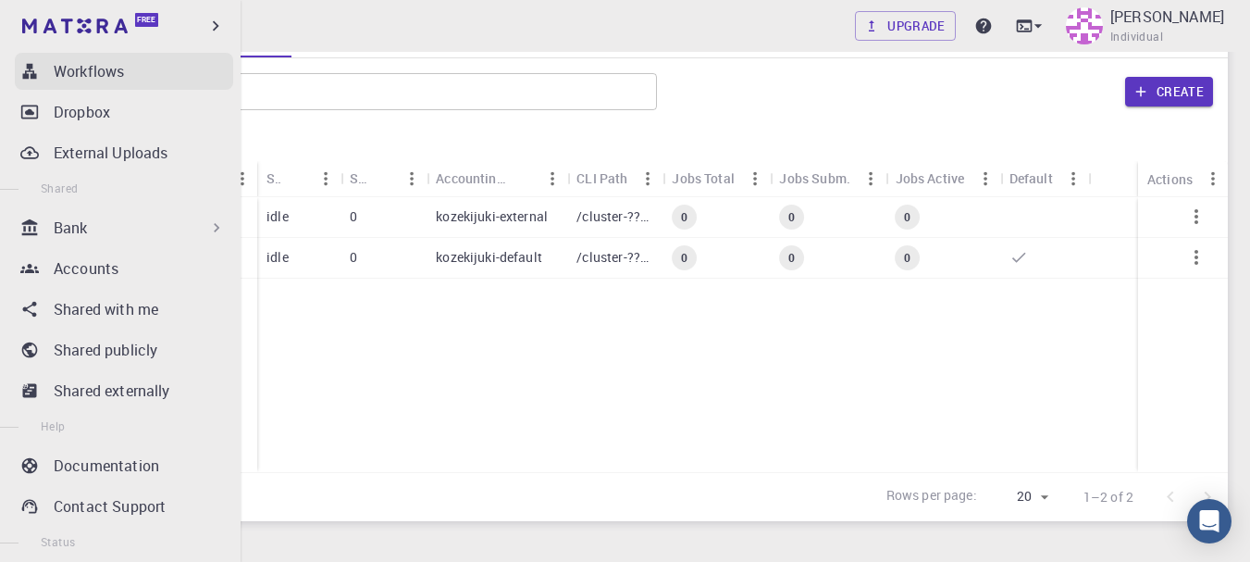
scroll to position [360, 0]
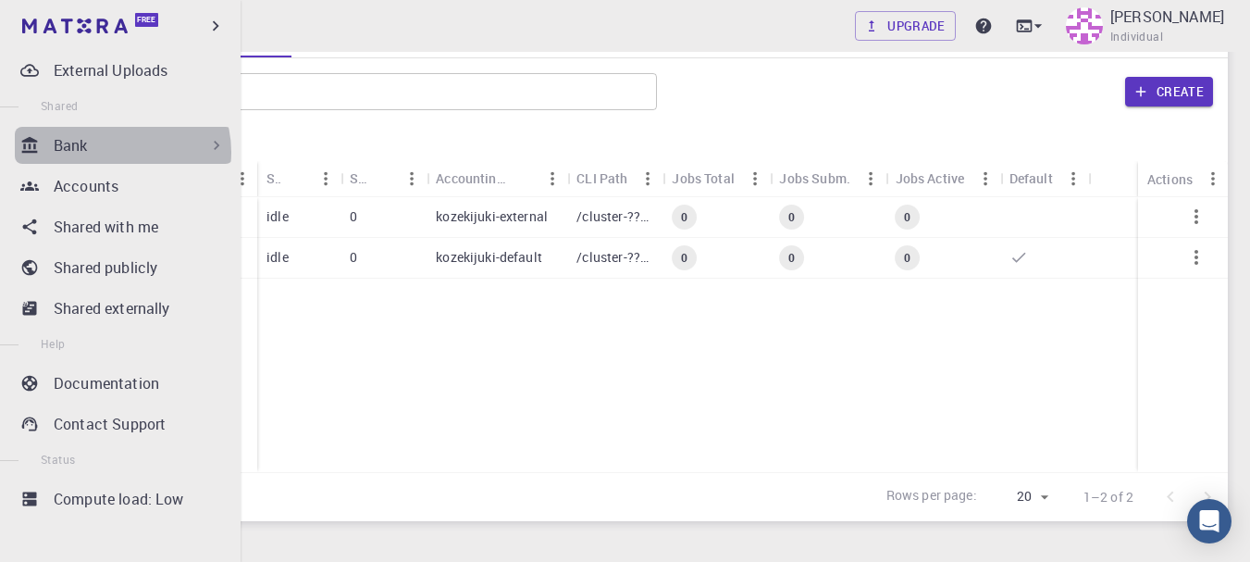
click at [121, 152] on div "Bank" at bounding box center [140, 145] width 172 height 22
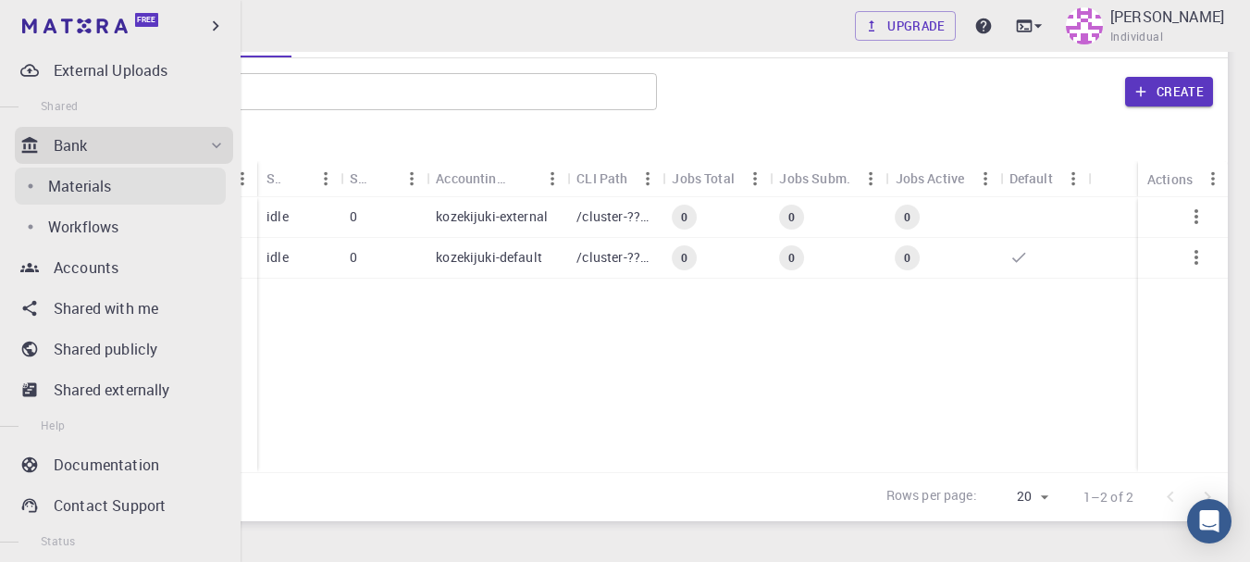
click at [114, 183] on div "Materials" at bounding box center [137, 186] width 178 height 22
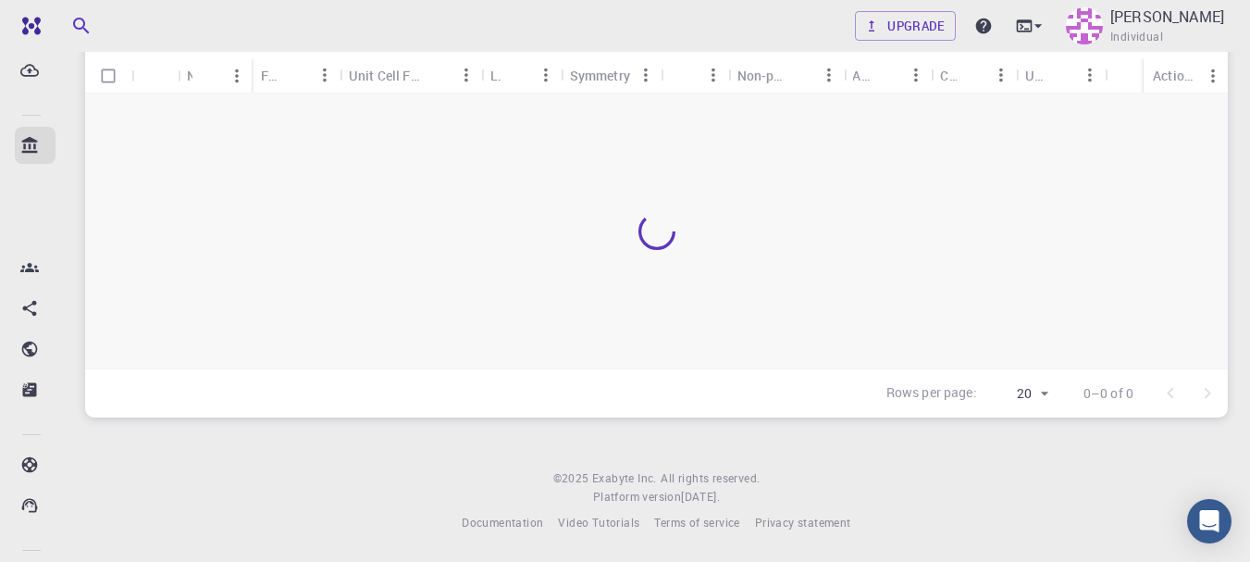
scroll to position [150, 0]
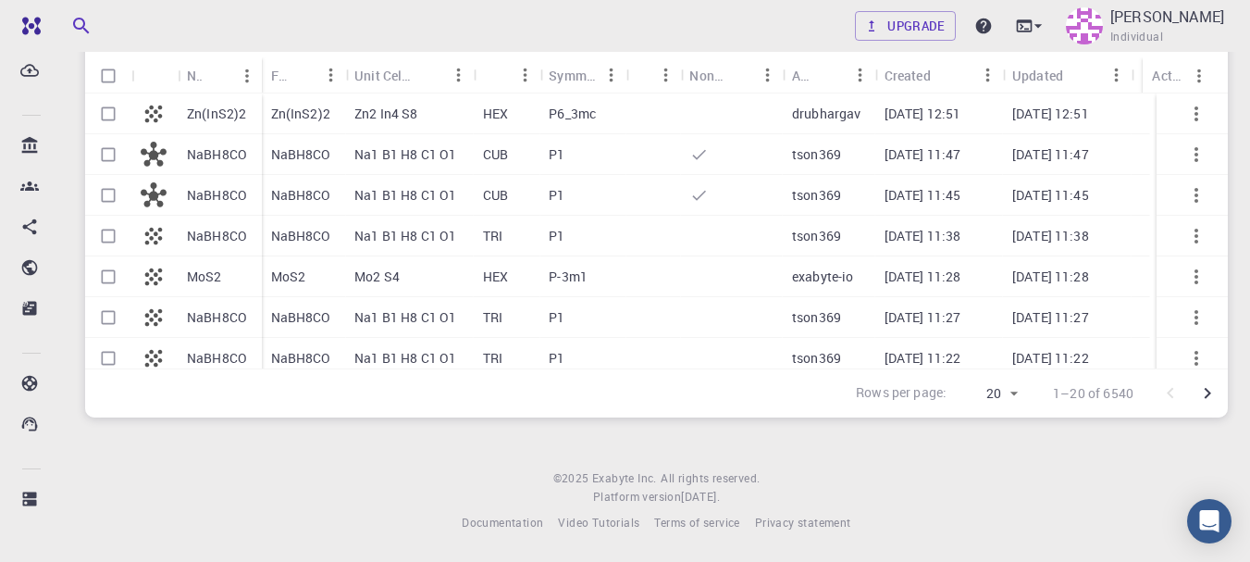
click at [230, 118] on p "Zn(InS2)2" at bounding box center [216, 114] width 59 height 19
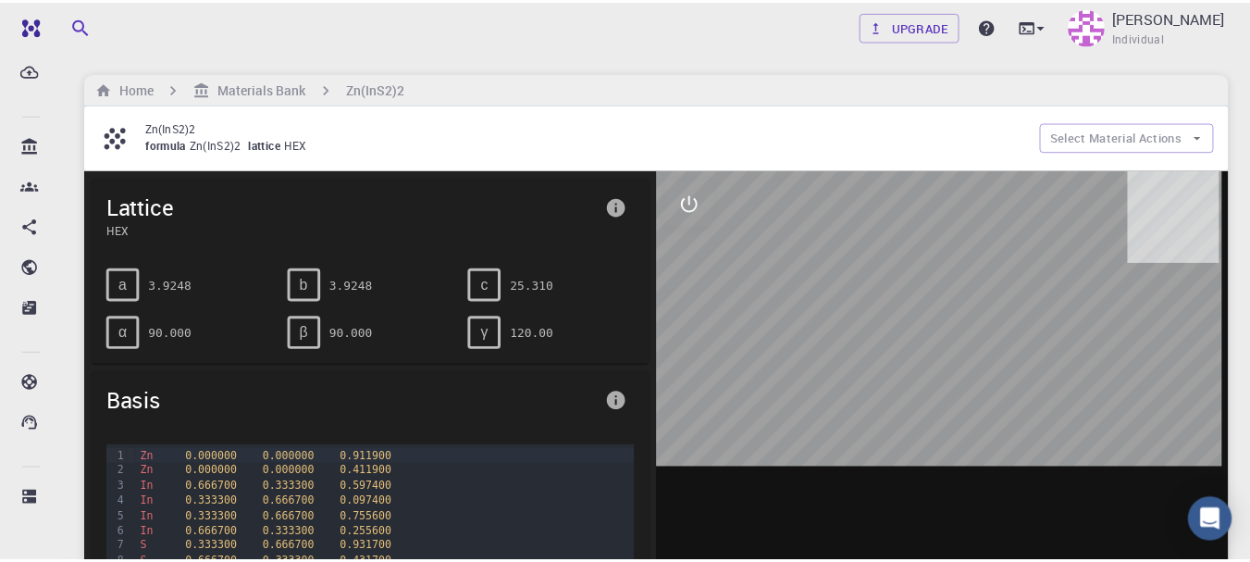
scroll to position [93, 0]
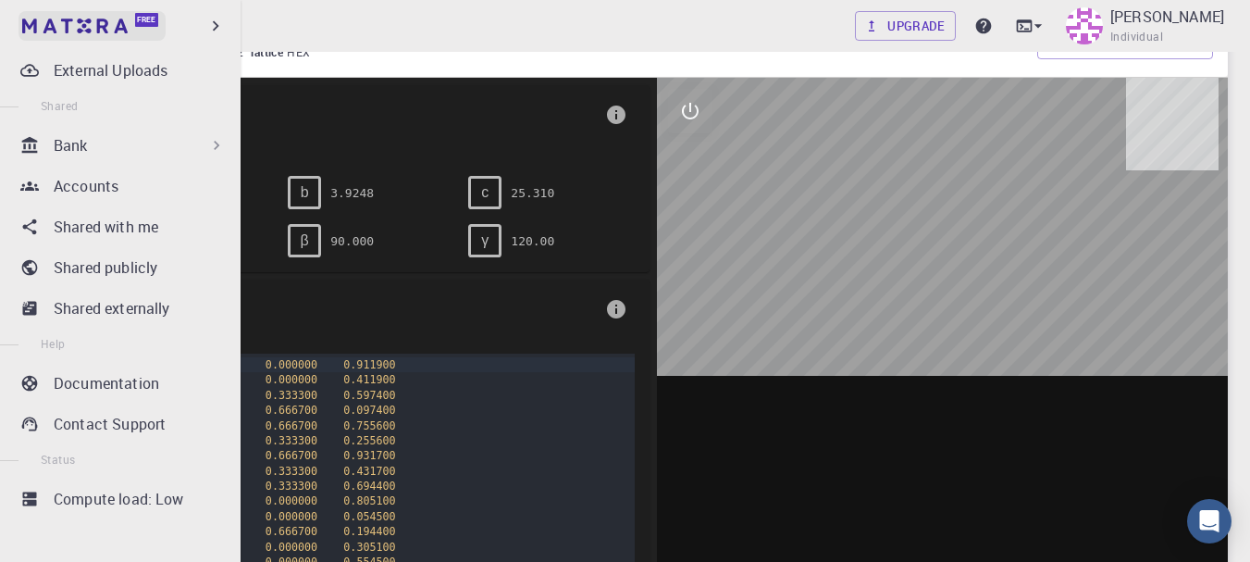
click at [32, 29] on img at bounding box center [35, 26] width 26 height 19
